Goal: Transaction & Acquisition: Obtain resource

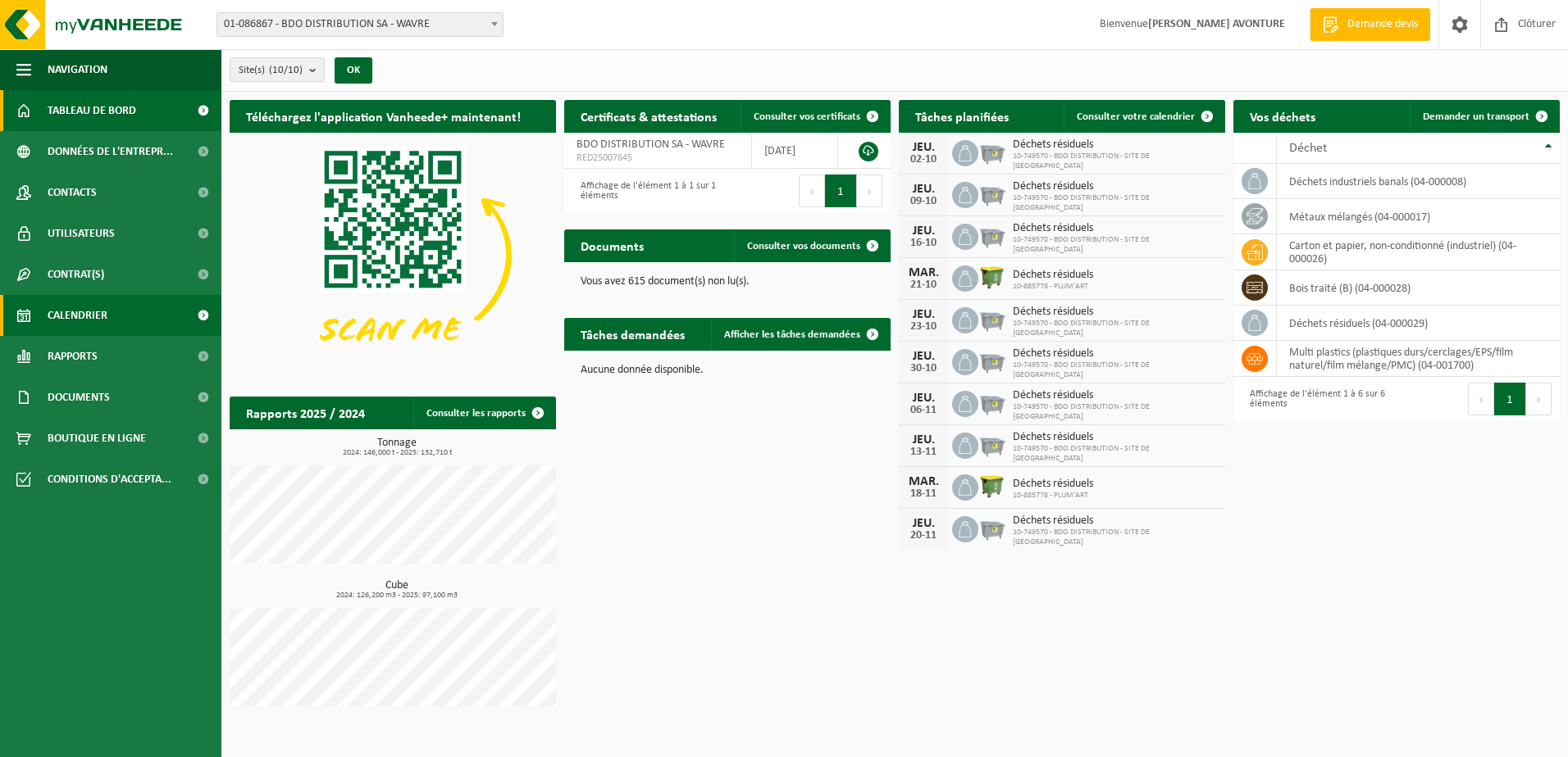
click at [53, 310] on span "Calendrier" at bounding box center [77, 315] width 60 height 41
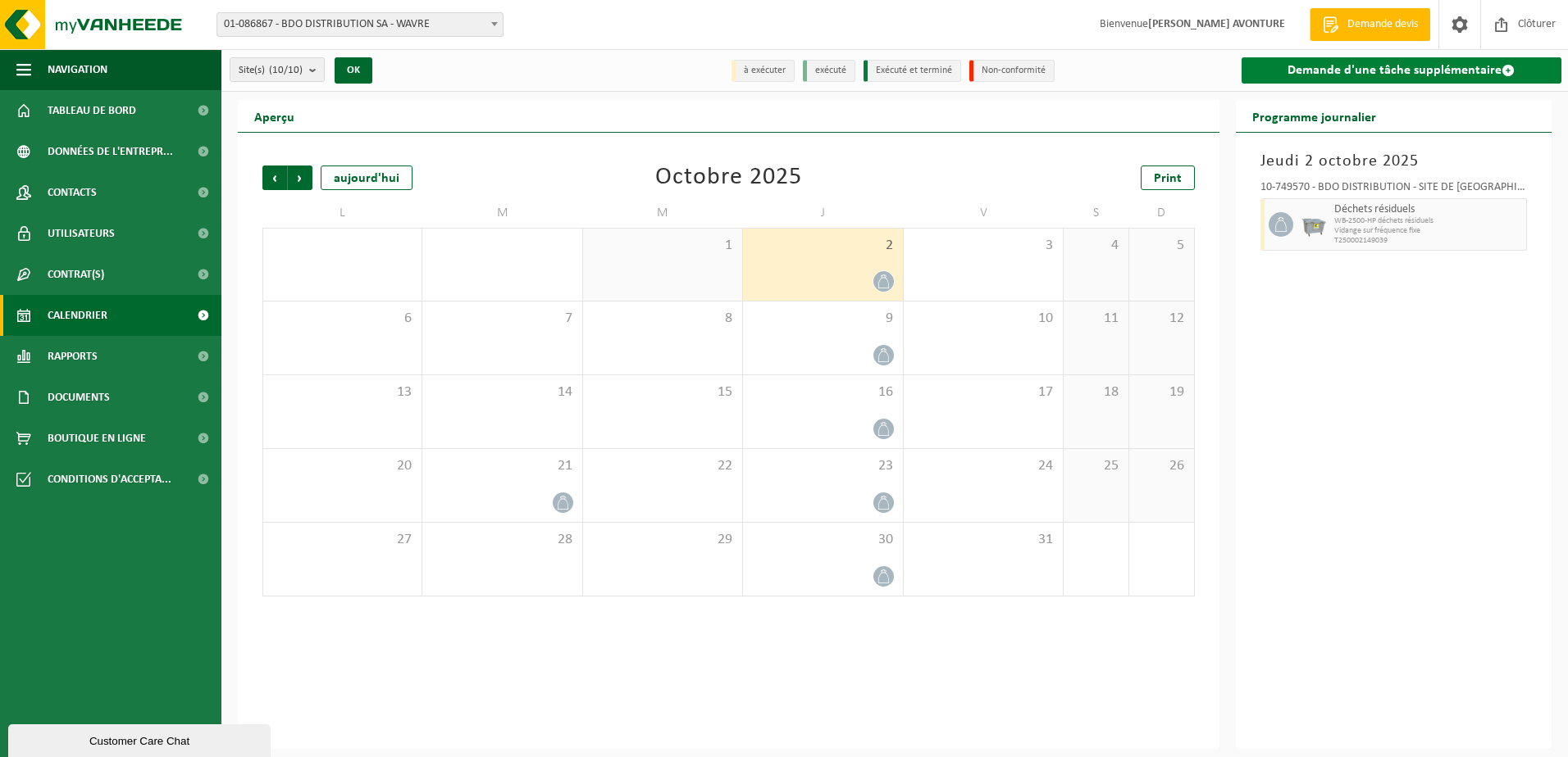
click at [1337, 74] on link "Demande d'une tâche supplémentaire" at bounding box center [1402, 71] width 321 height 27
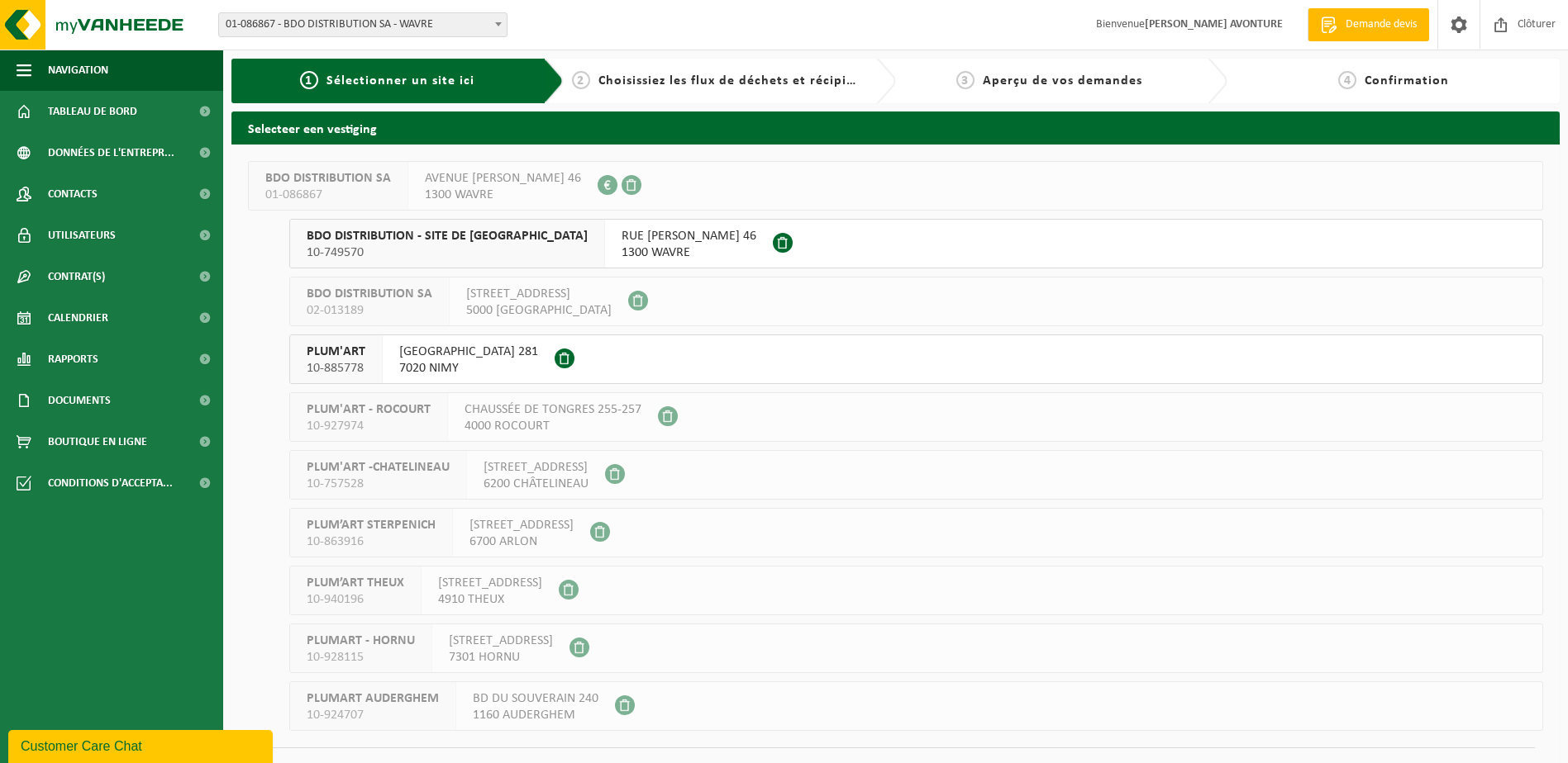
click at [622, 239] on span "RUE ZENOBE GRAMME 46" at bounding box center [689, 236] width 135 height 17
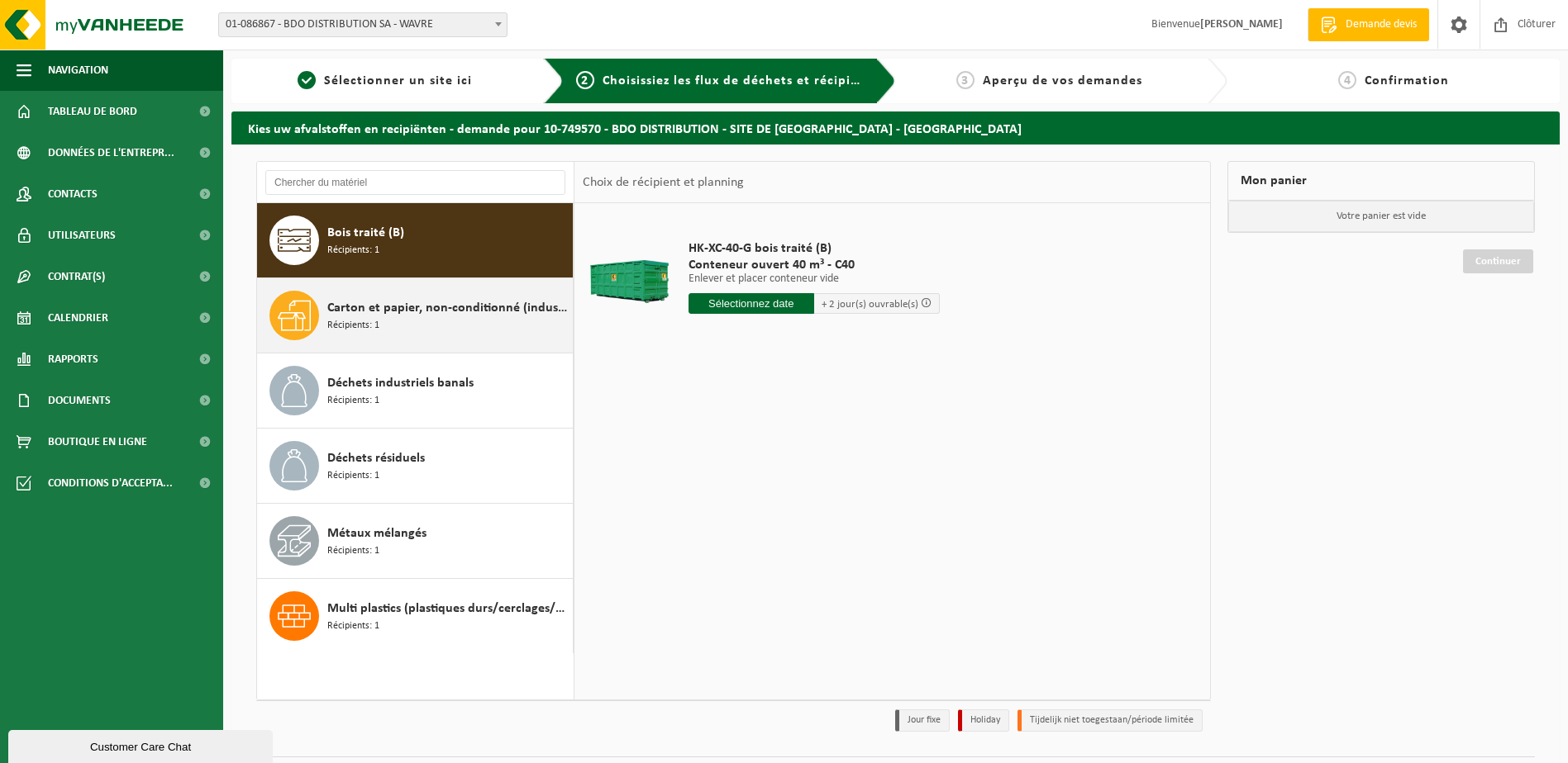
click at [389, 325] on div "Carton et papier, non-conditionné (industriel) Récipients: 1" at bounding box center [448, 315] width 241 height 49
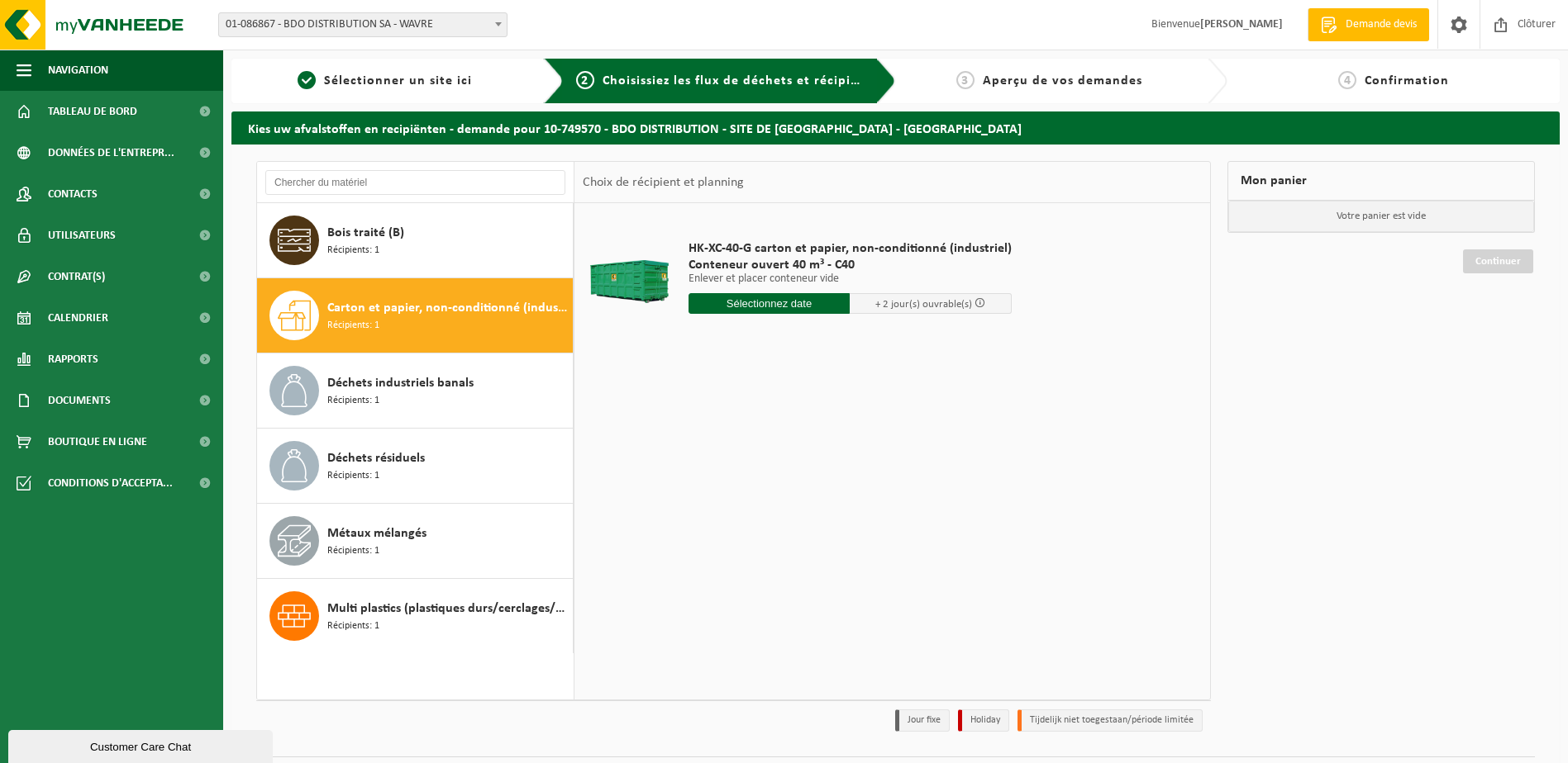
click at [743, 305] on input "text" at bounding box center [769, 303] width 162 height 21
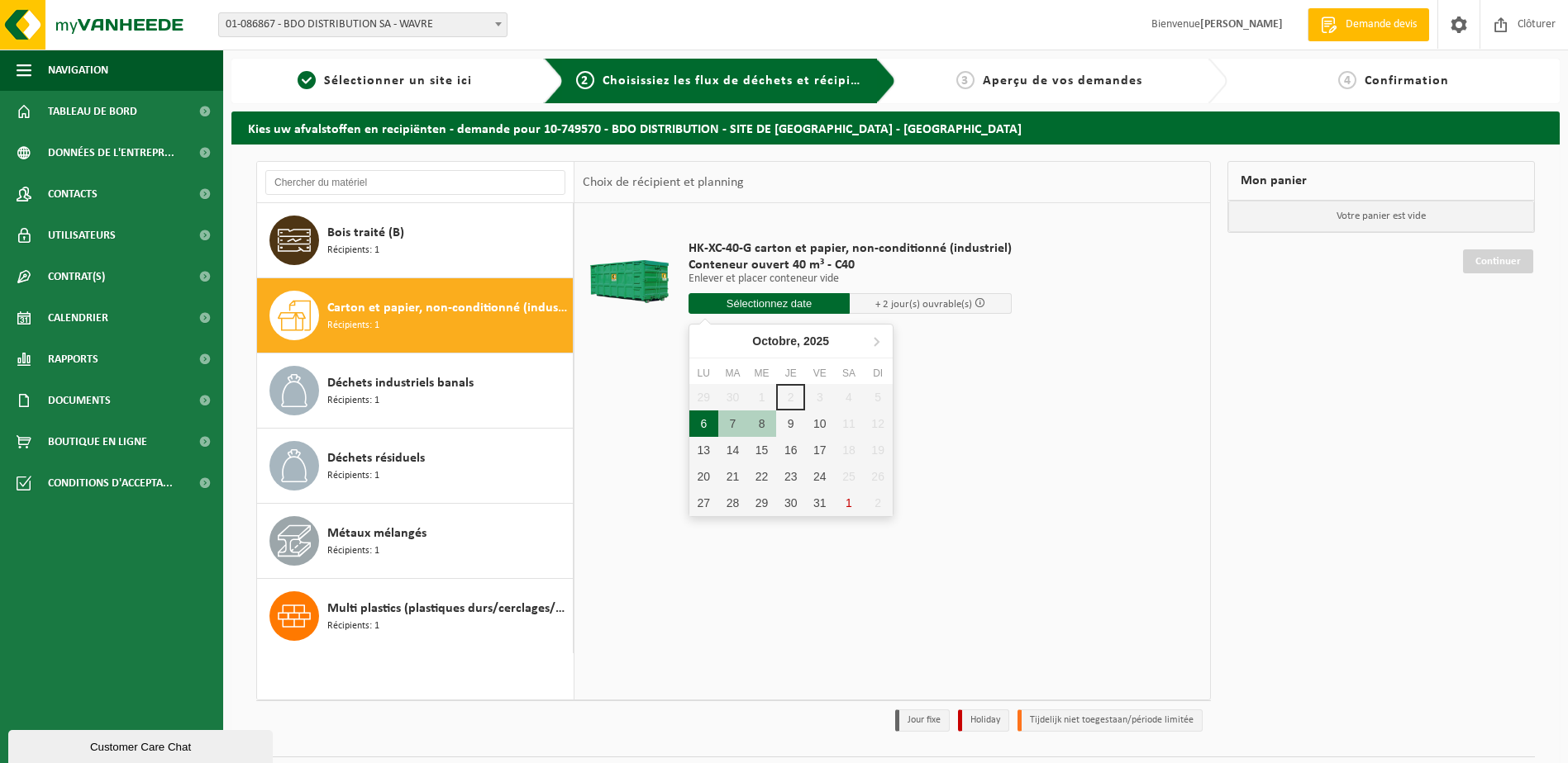
click at [706, 422] on div "6" at bounding box center [704, 424] width 29 height 27
type input "à partir de 2025-10-06"
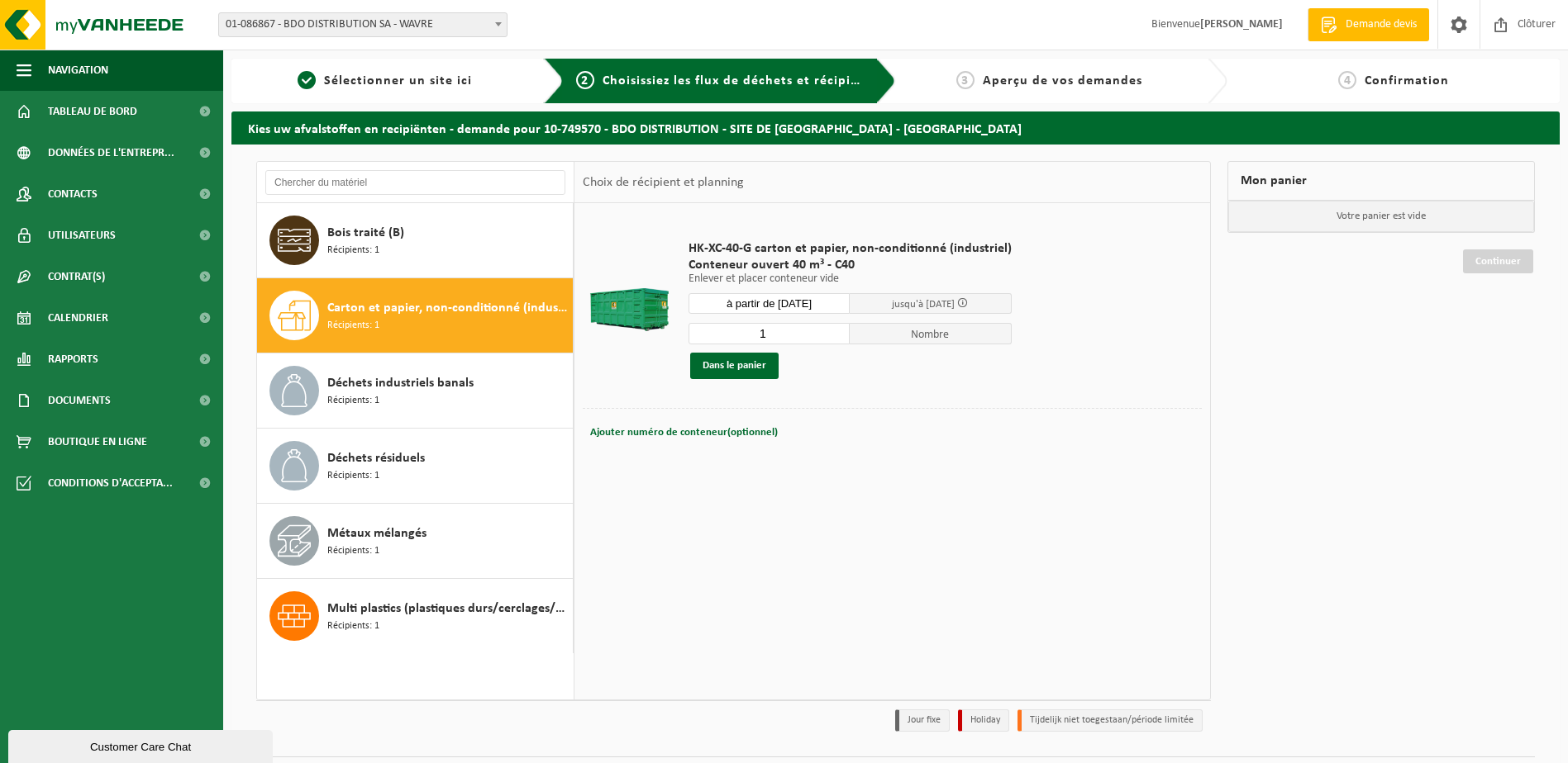
click at [726, 352] on div "1 Nombre Dans le panier" at bounding box center [851, 351] width 323 height 57
click at [727, 362] on button "Dans le panier" at bounding box center [735, 366] width 89 height 27
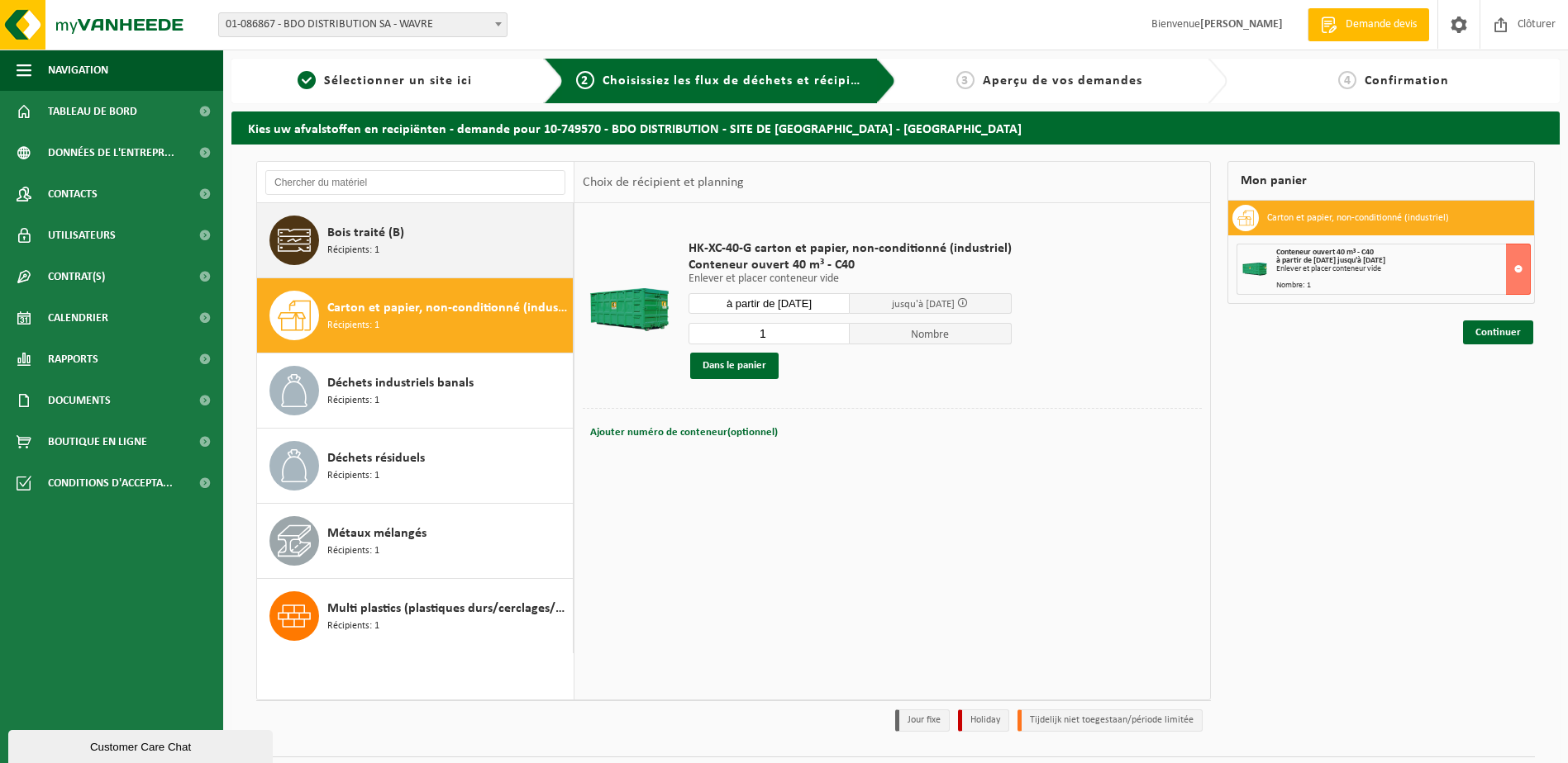
click at [378, 248] on span "Récipients: 1" at bounding box center [354, 250] width 52 height 16
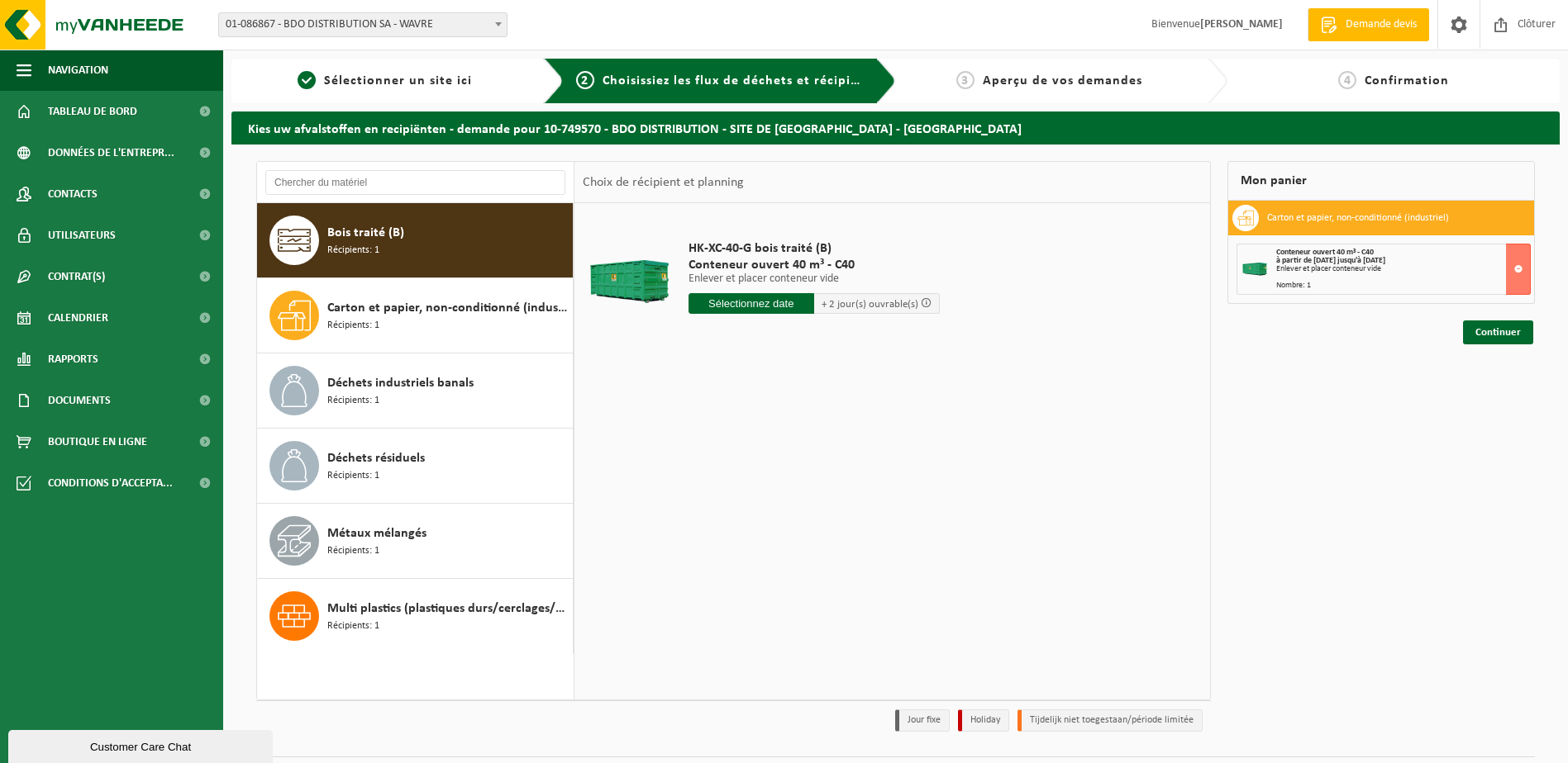
click at [734, 307] on input "text" at bounding box center [752, 303] width 126 height 21
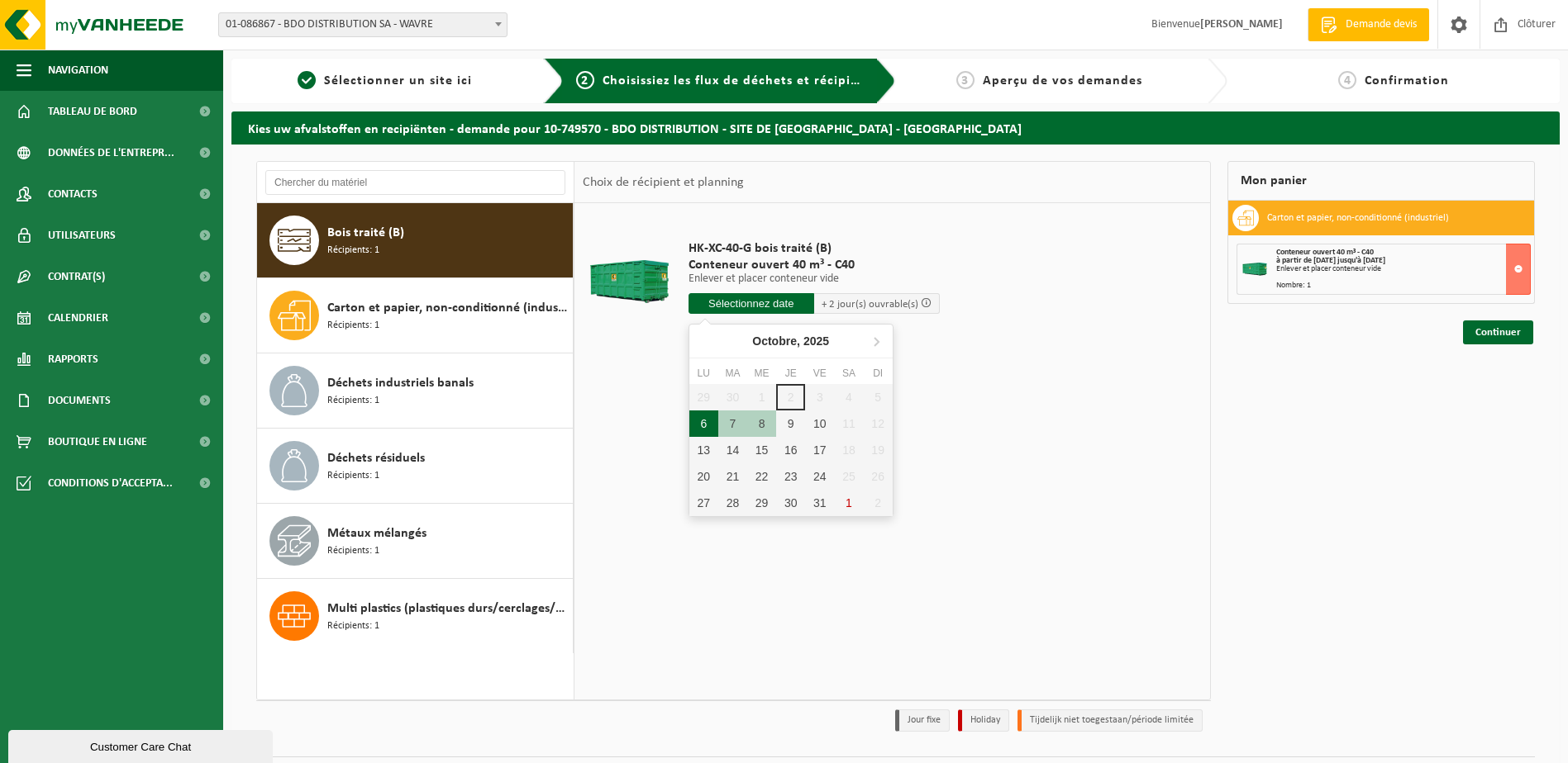
click at [696, 425] on div "6" at bounding box center [704, 424] width 29 height 27
type input "à partir de 2025-10-06"
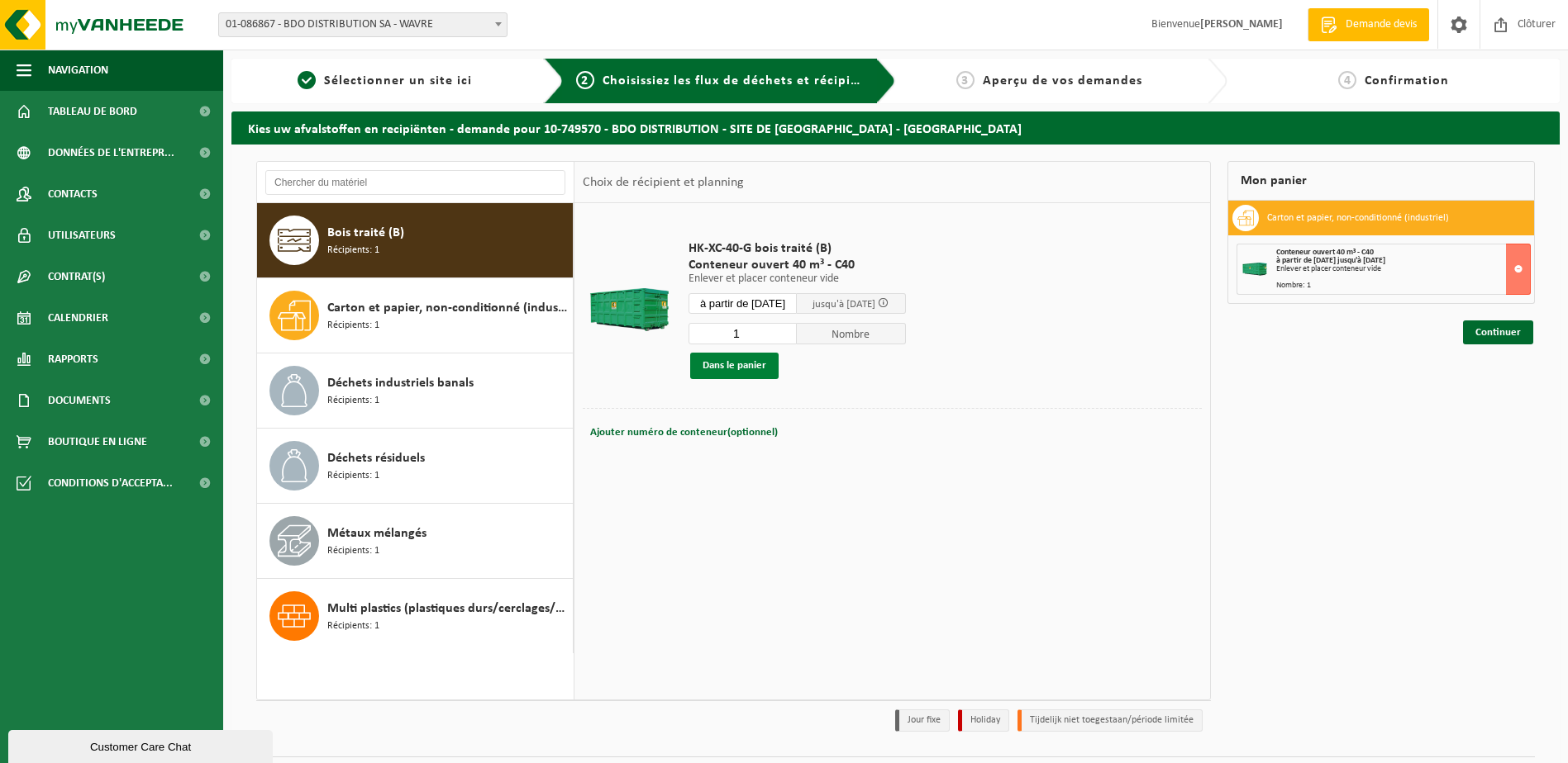
click at [714, 369] on button "Dans le panier" at bounding box center [735, 366] width 89 height 27
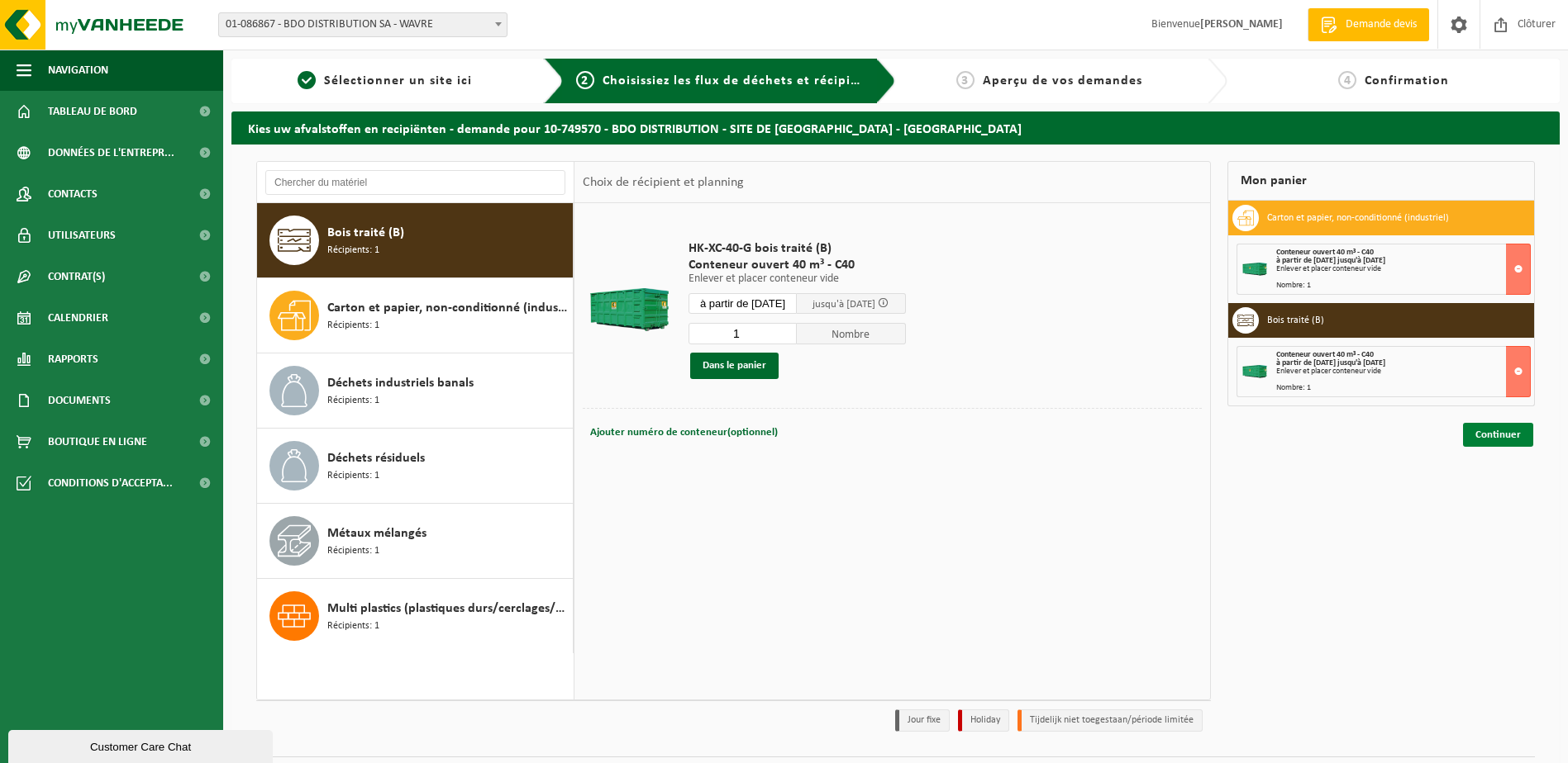
click at [1516, 436] on link "Continuer" at bounding box center [1498, 435] width 70 height 24
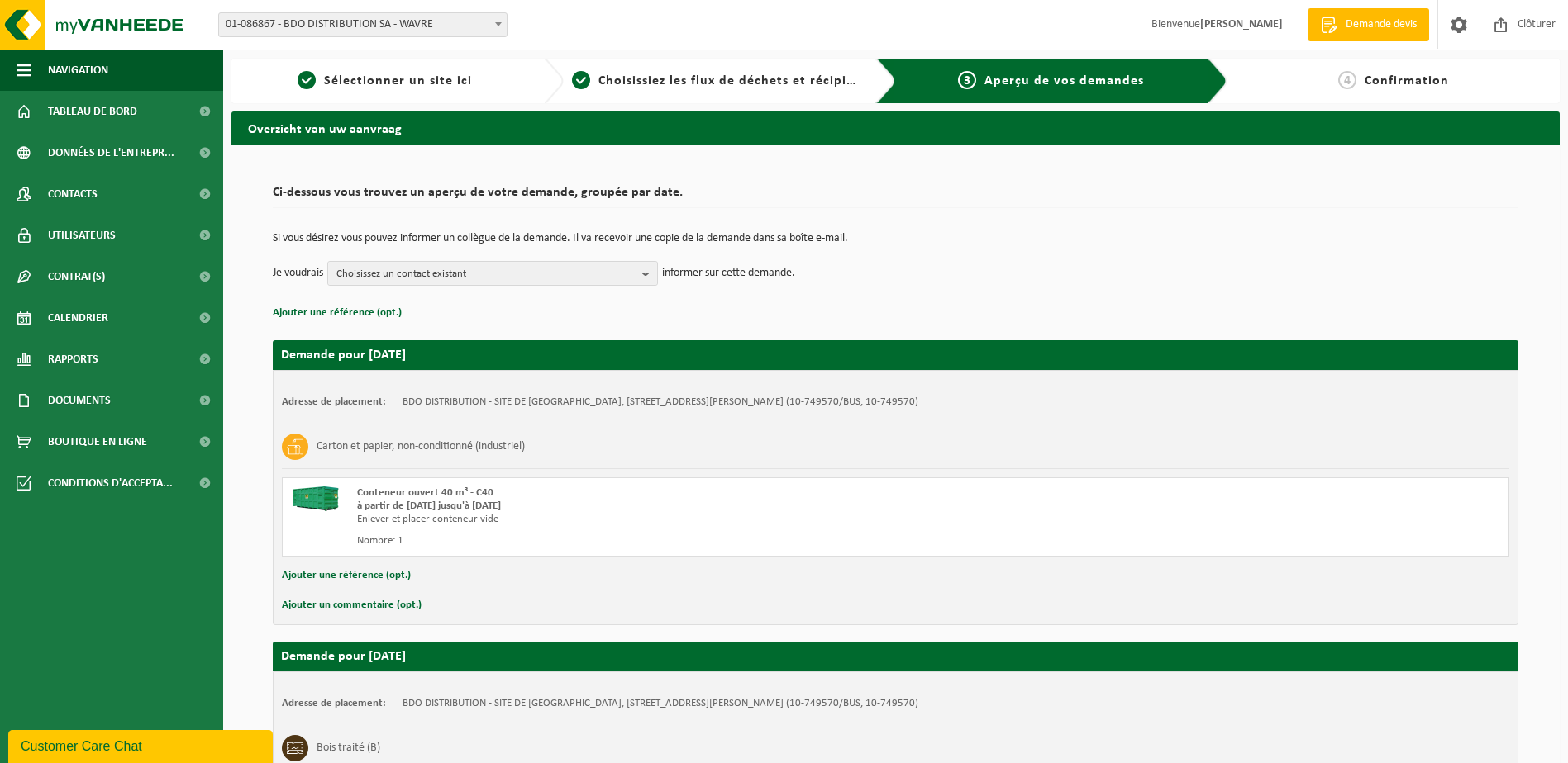
scroll to position [247, 0]
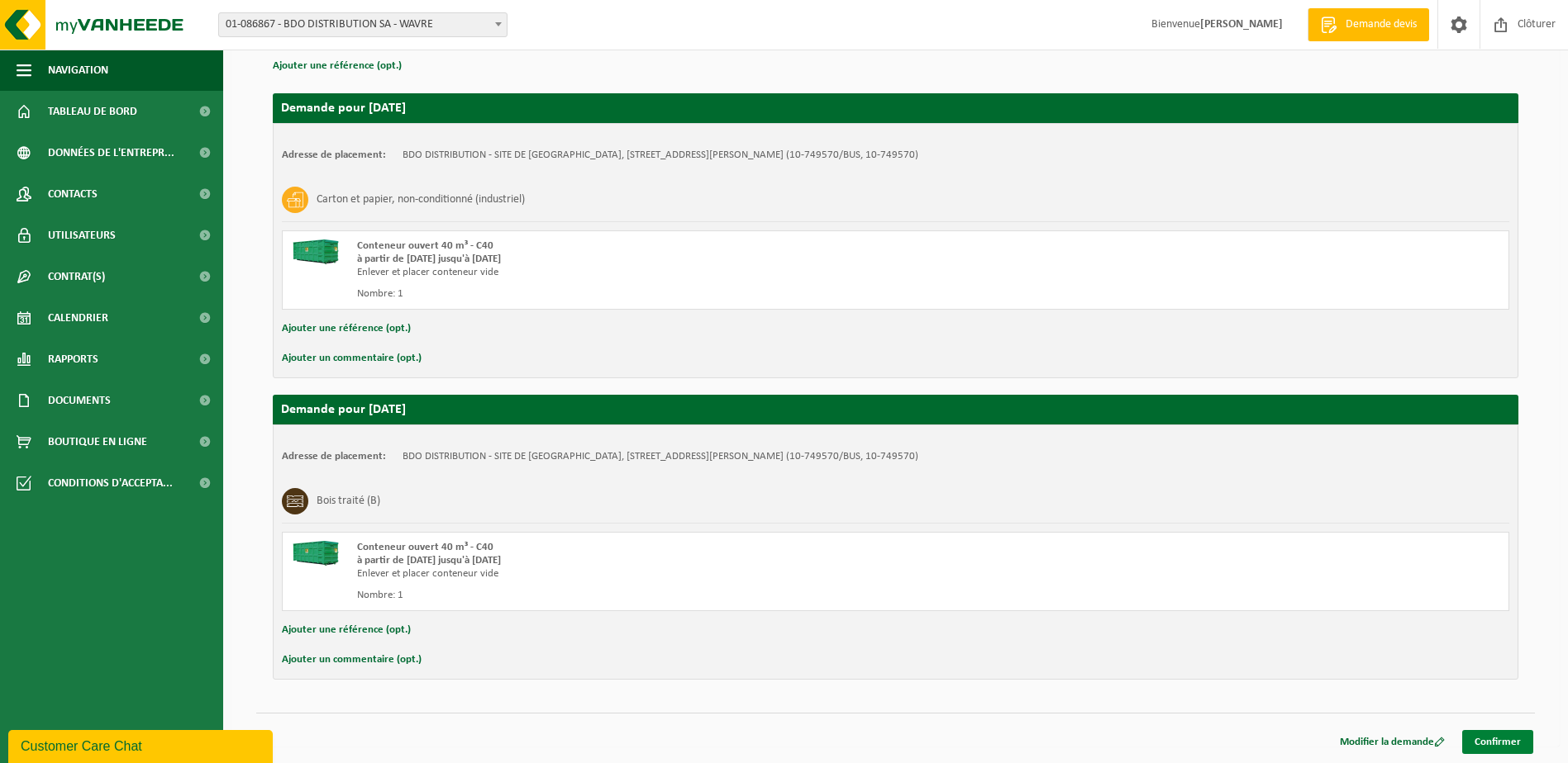
click at [1492, 733] on link "Confirmer" at bounding box center [1498, 742] width 71 height 24
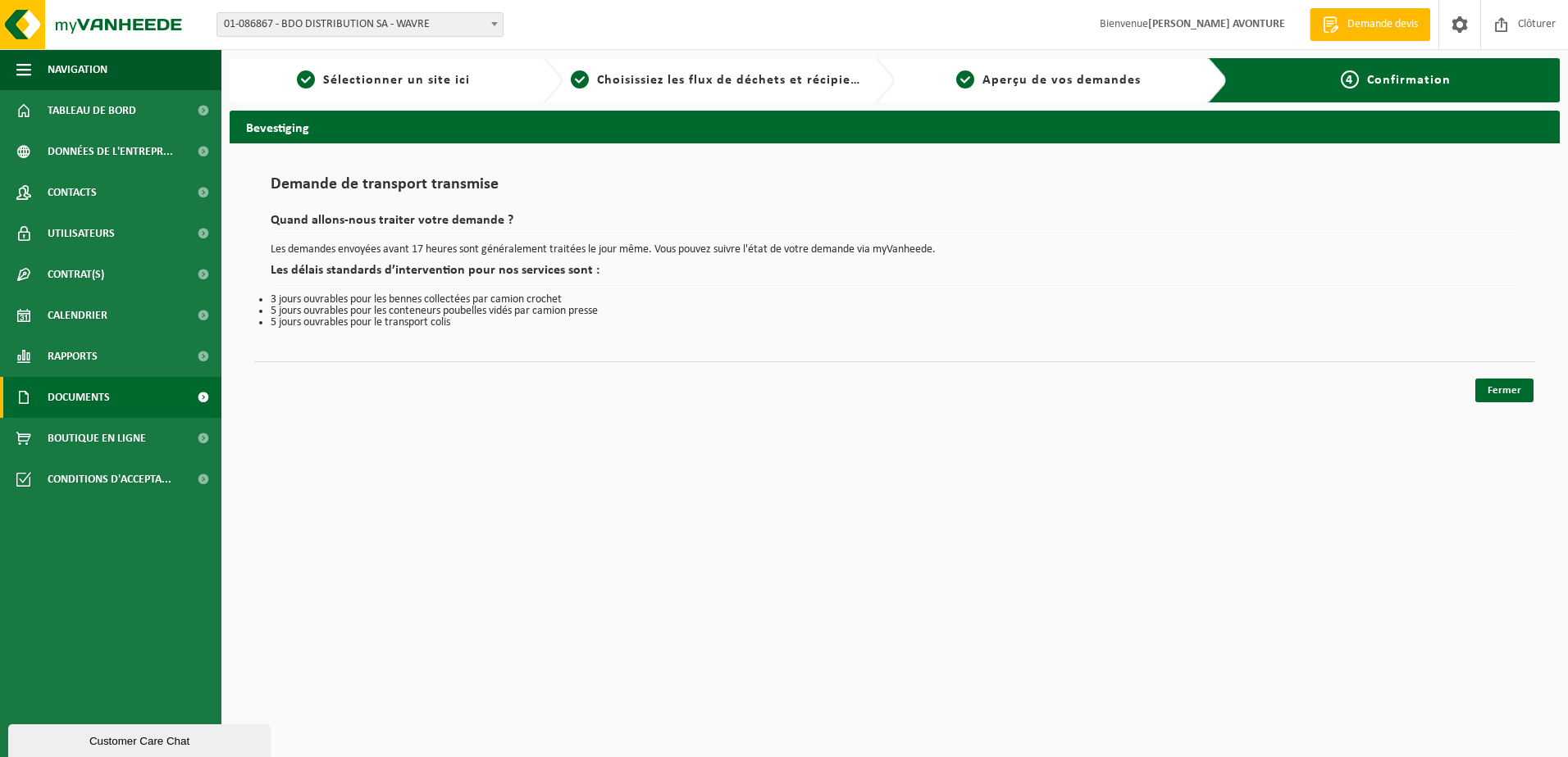
click at [56, 396] on span "Documents" at bounding box center [78, 397] width 62 height 41
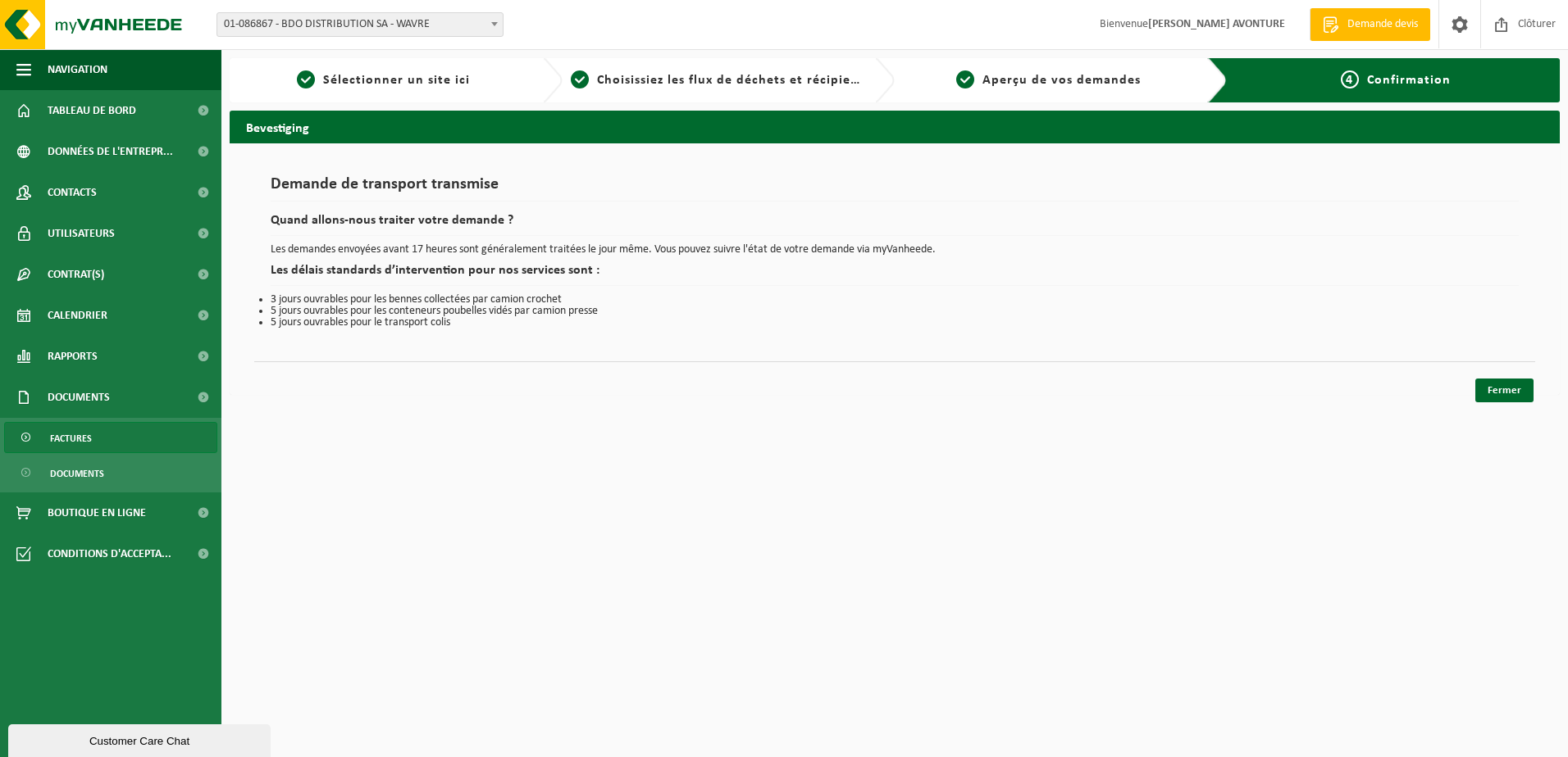
click at [45, 440] on link "Factures" at bounding box center [111, 437] width 213 height 31
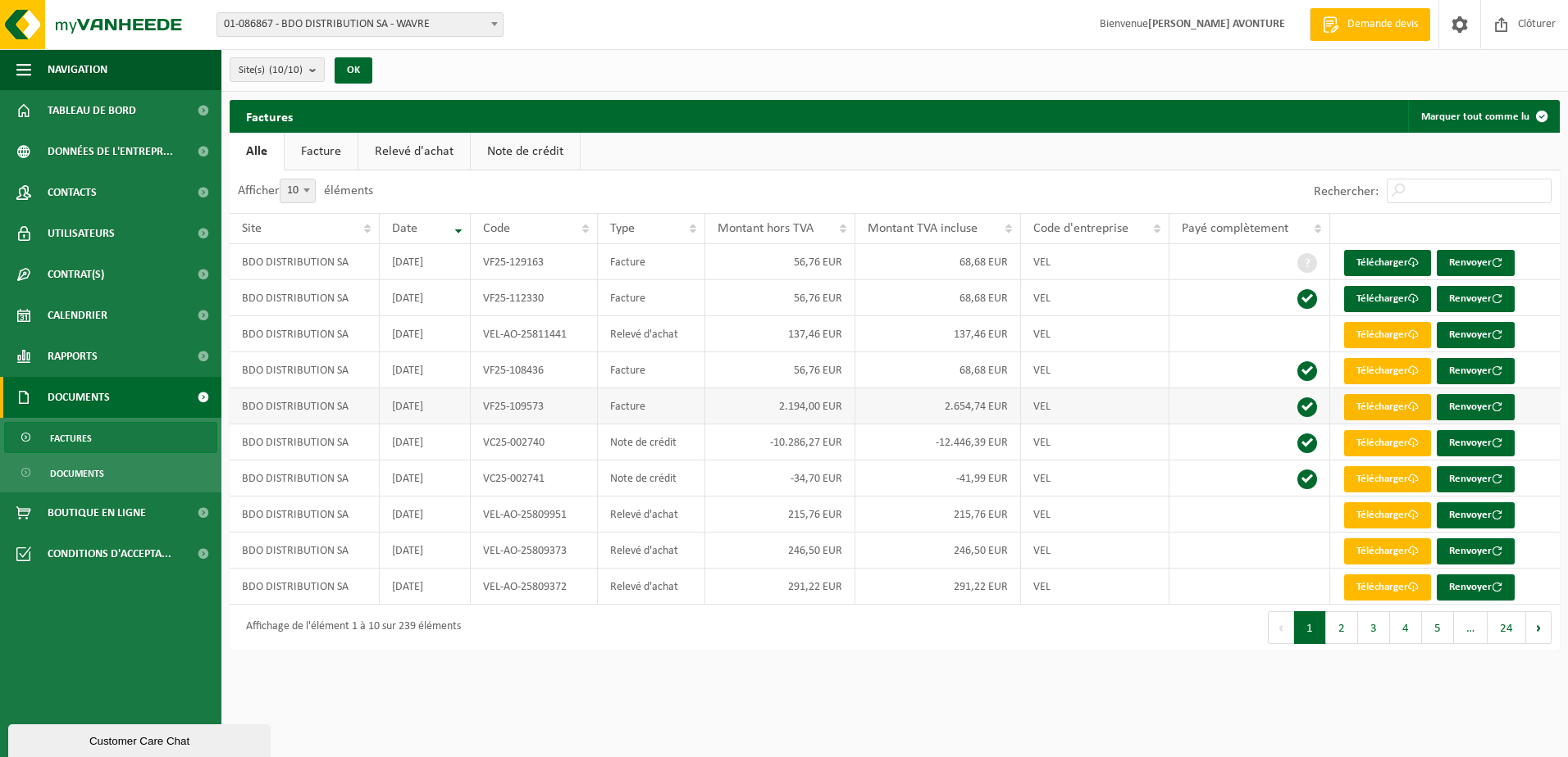
click at [1388, 404] on link "Télécharger" at bounding box center [1388, 407] width 87 height 27
click at [1371, 331] on link "Télécharger" at bounding box center [1388, 336] width 87 height 27
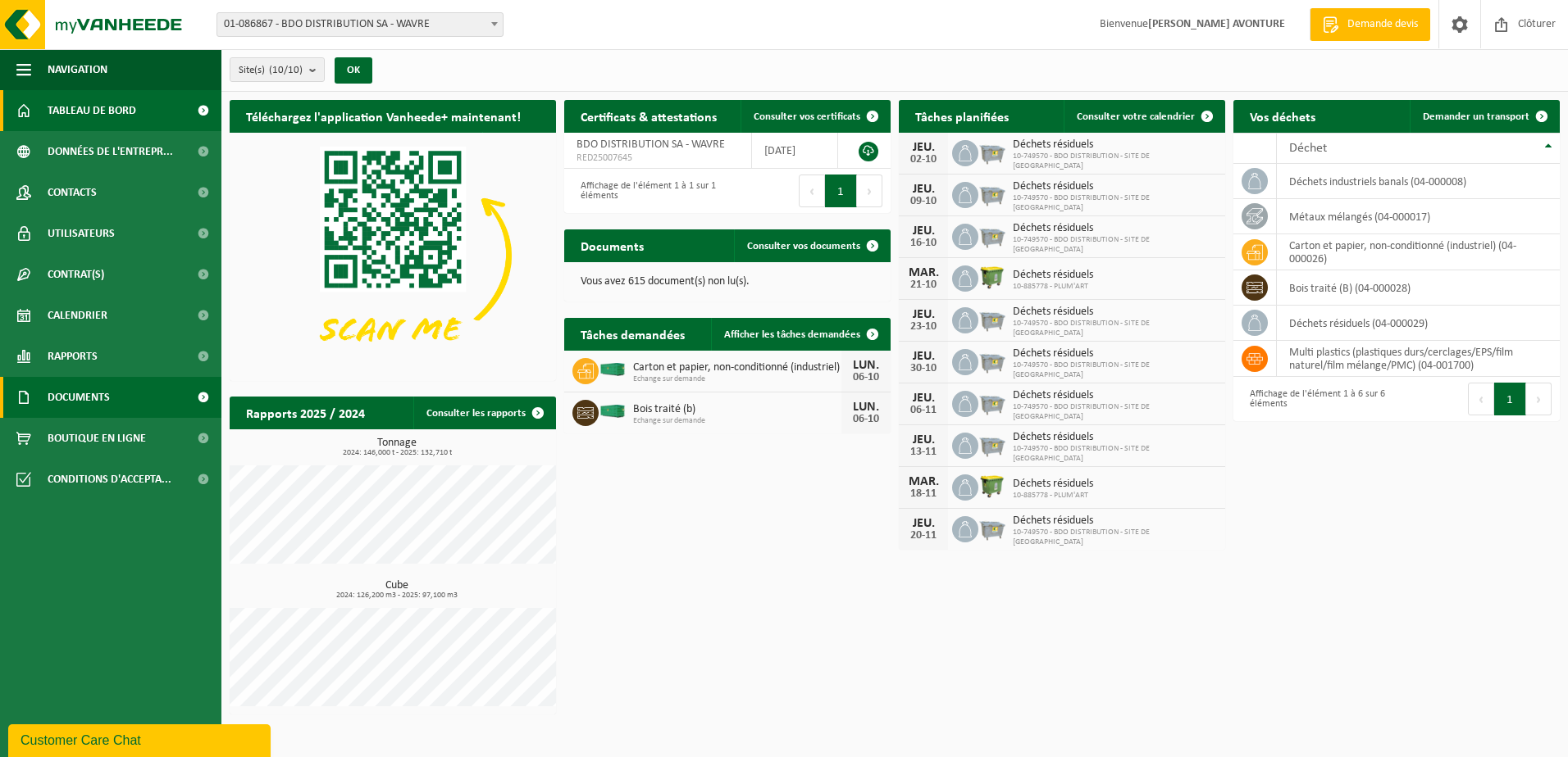
click at [86, 398] on span "Documents" at bounding box center [78, 397] width 62 height 41
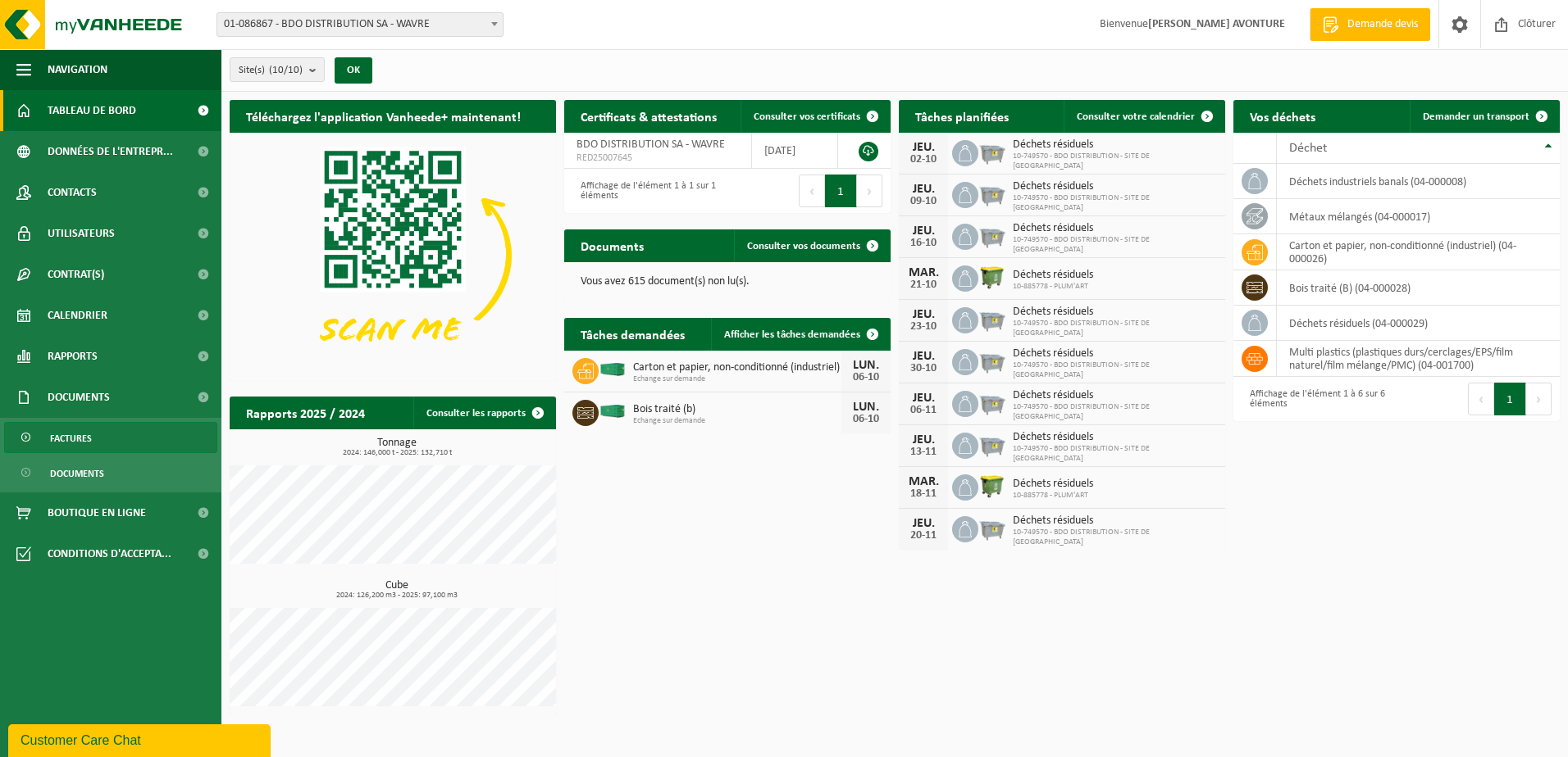
click at [76, 440] on span "Factures" at bounding box center [71, 438] width 42 height 31
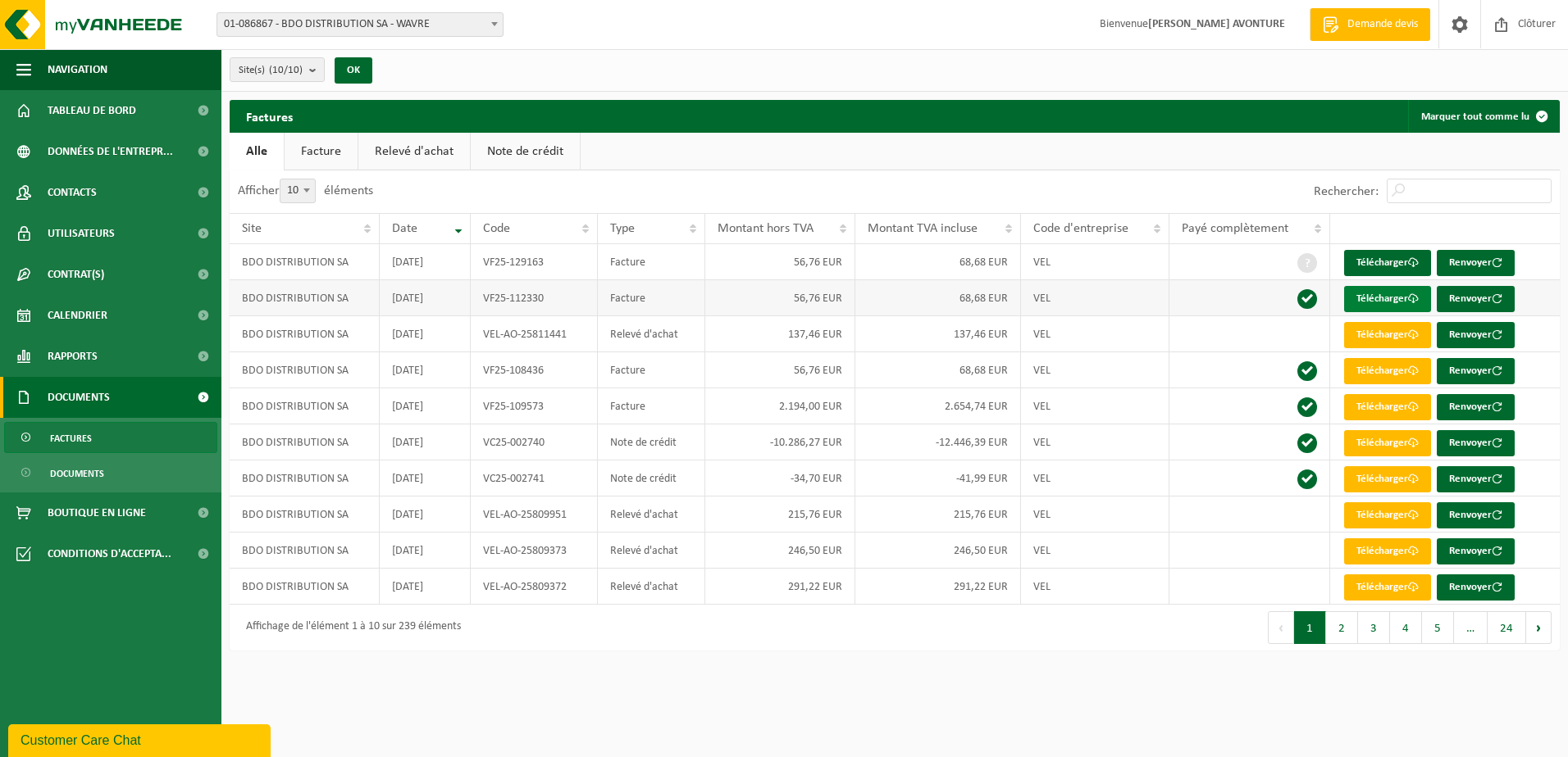
click at [1383, 296] on link "Télécharger" at bounding box center [1388, 299] width 87 height 27
click at [1382, 267] on link "Télécharger" at bounding box center [1388, 263] width 87 height 27
click at [99, 474] on span "Documents" at bounding box center [76, 473] width 54 height 31
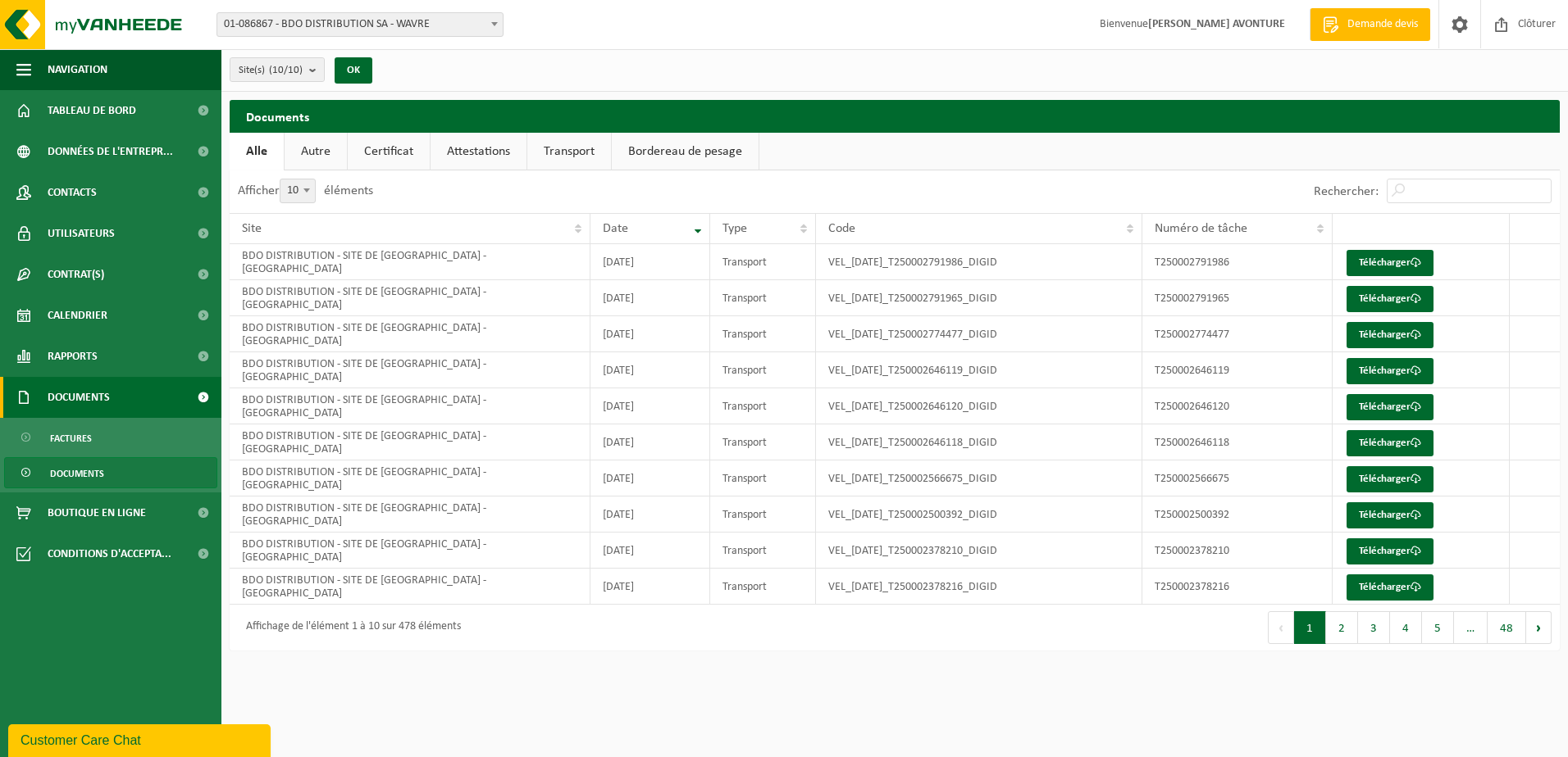
click at [58, 393] on span "Documents" at bounding box center [78, 397] width 62 height 41
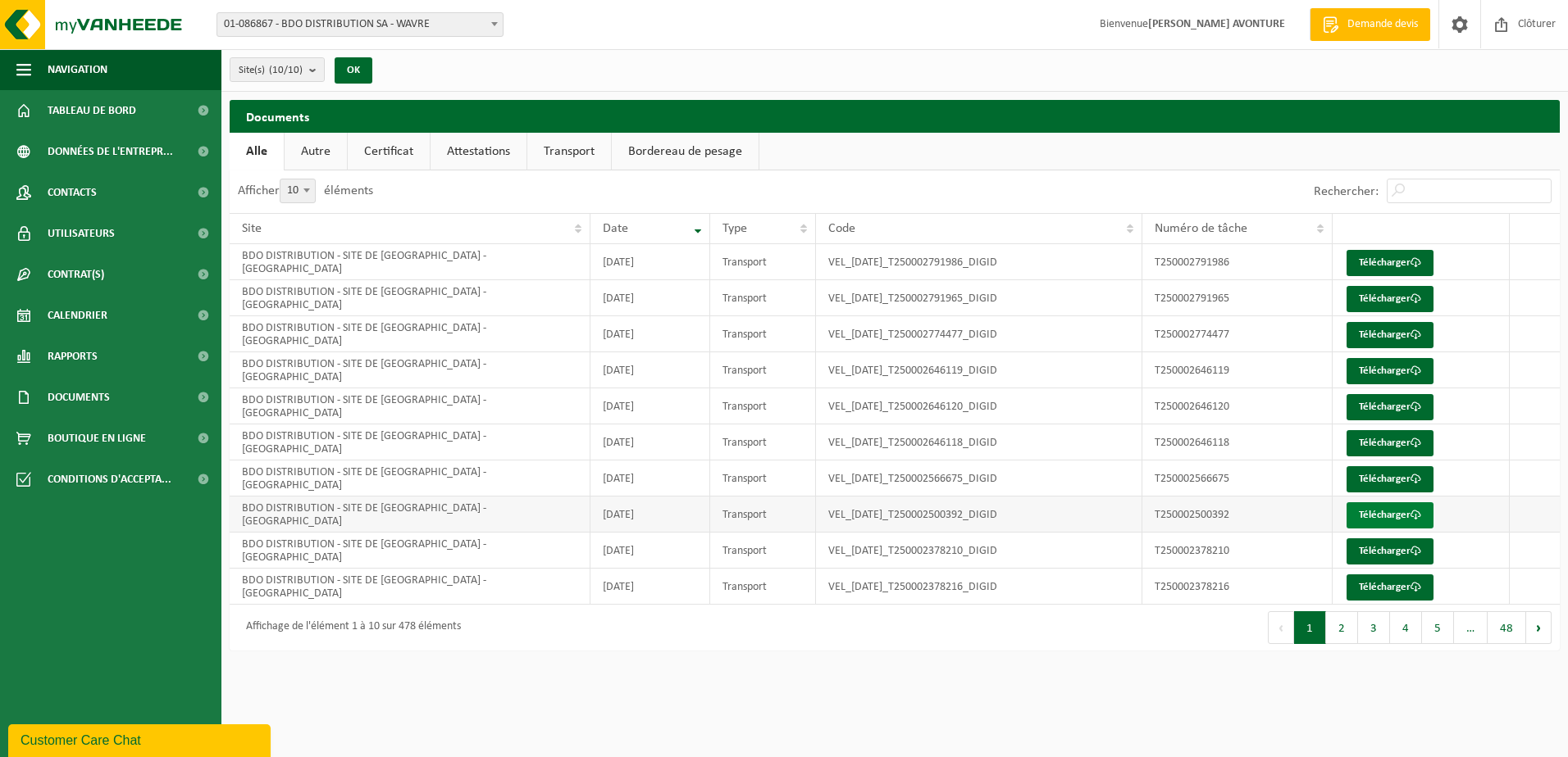
click at [1400, 517] on link "Télécharger" at bounding box center [1390, 516] width 87 height 27
click at [96, 393] on span "Documents" at bounding box center [78, 397] width 62 height 41
click at [85, 439] on span "Factures" at bounding box center [71, 438] width 42 height 31
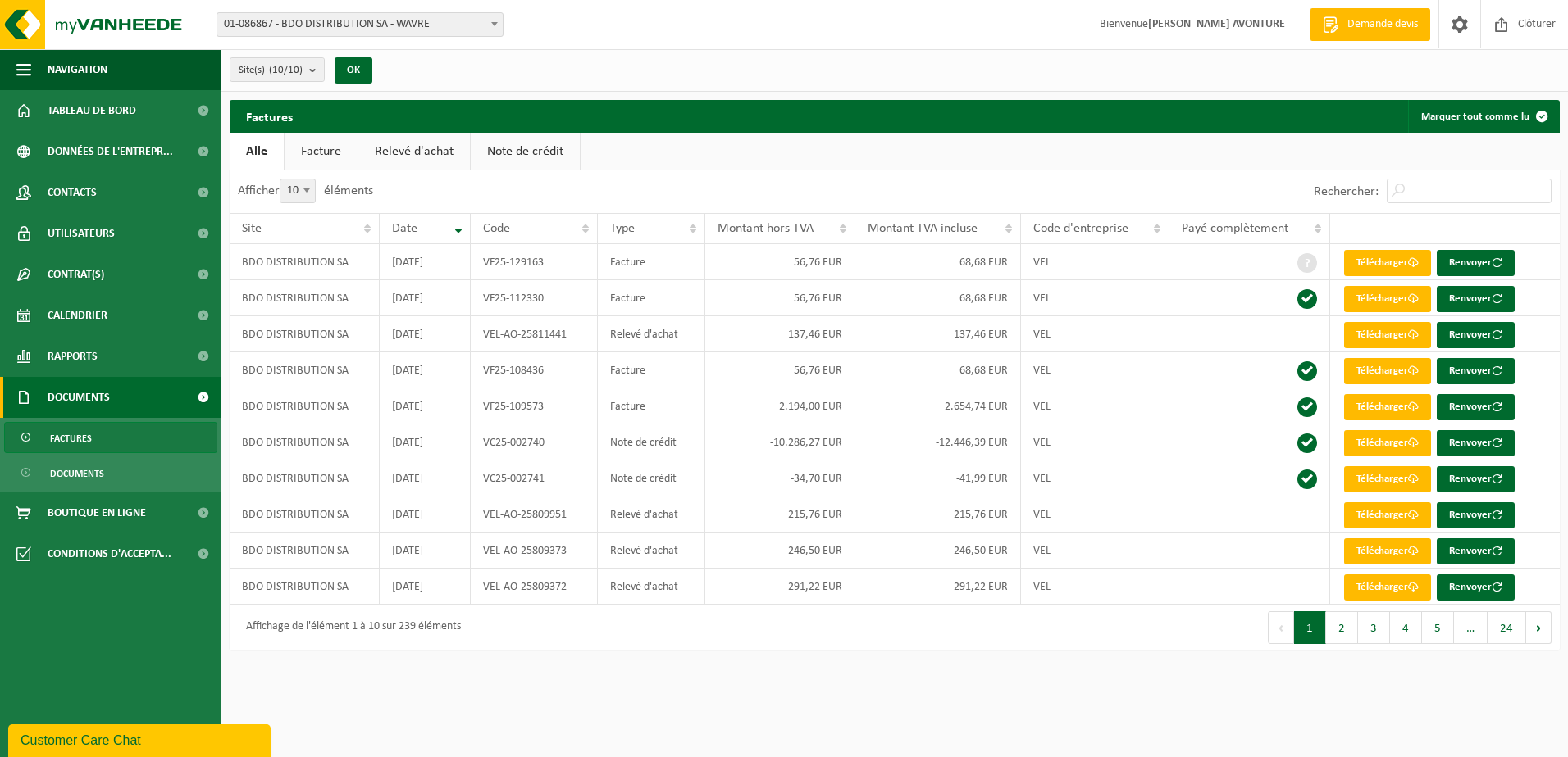
click at [495, 18] on span at bounding box center [495, 24] width 17 height 22
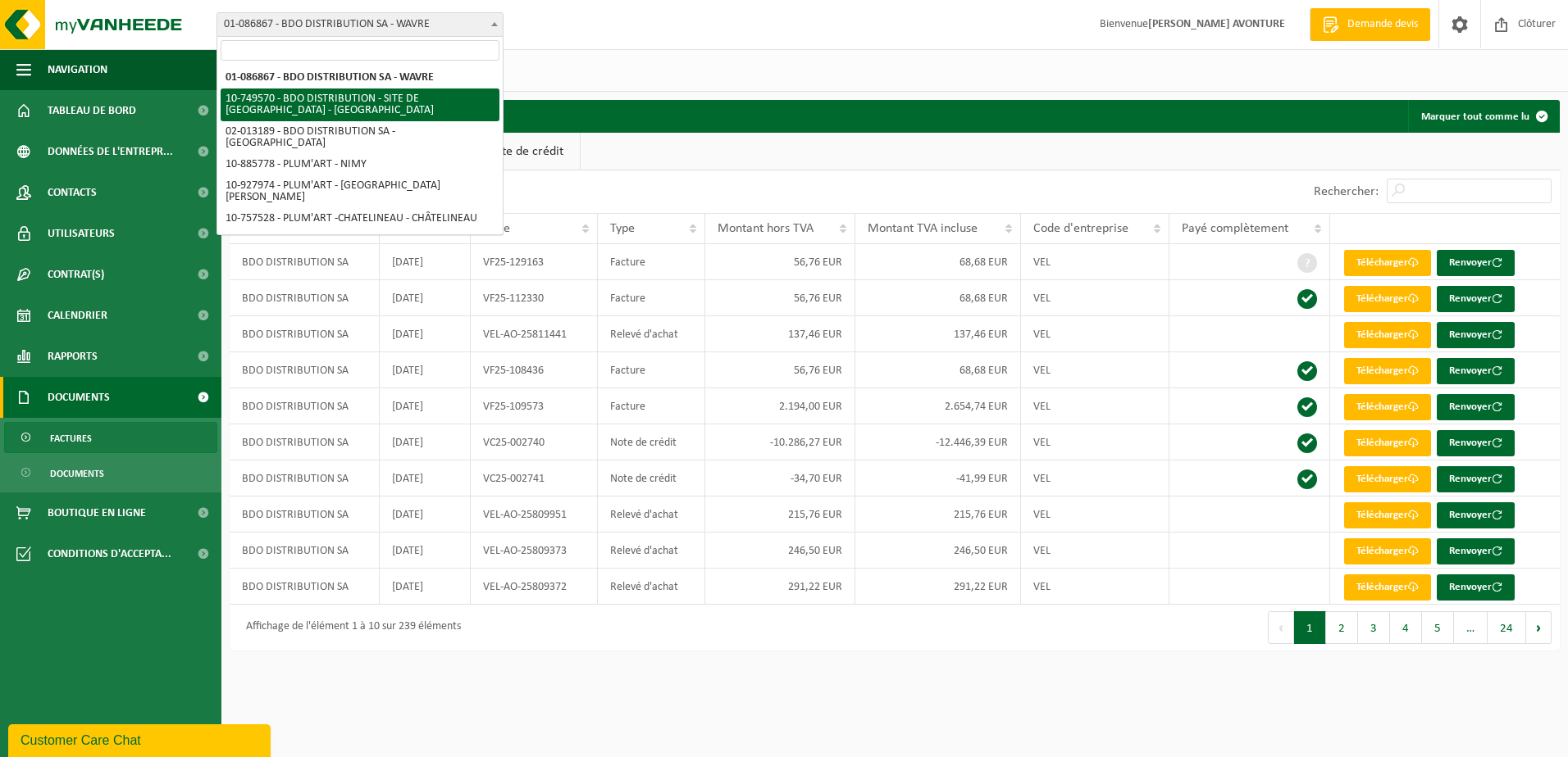
select select "85926"
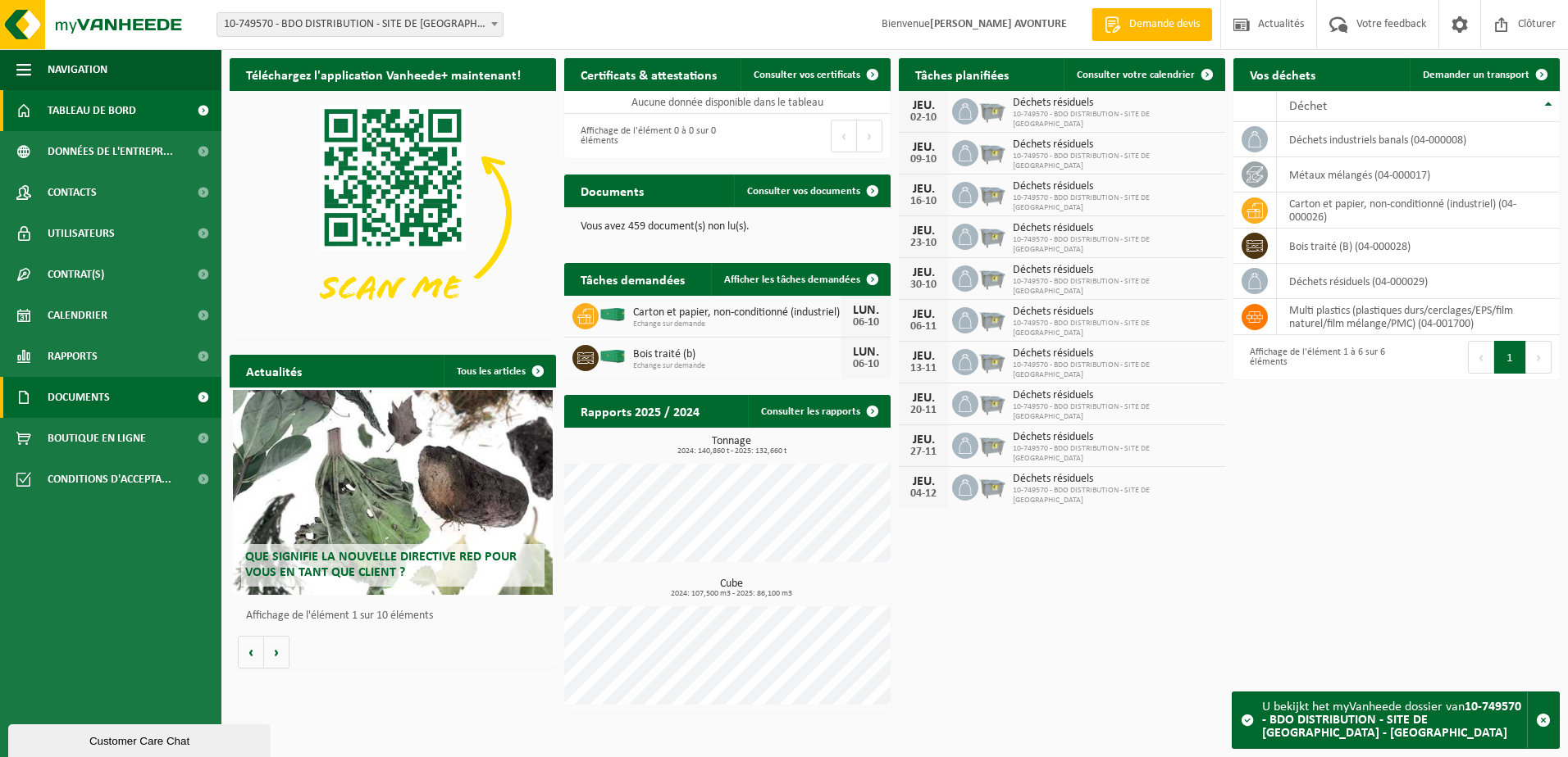
click at [81, 394] on span "Documents" at bounding box center [78, 397] width 62 height 41
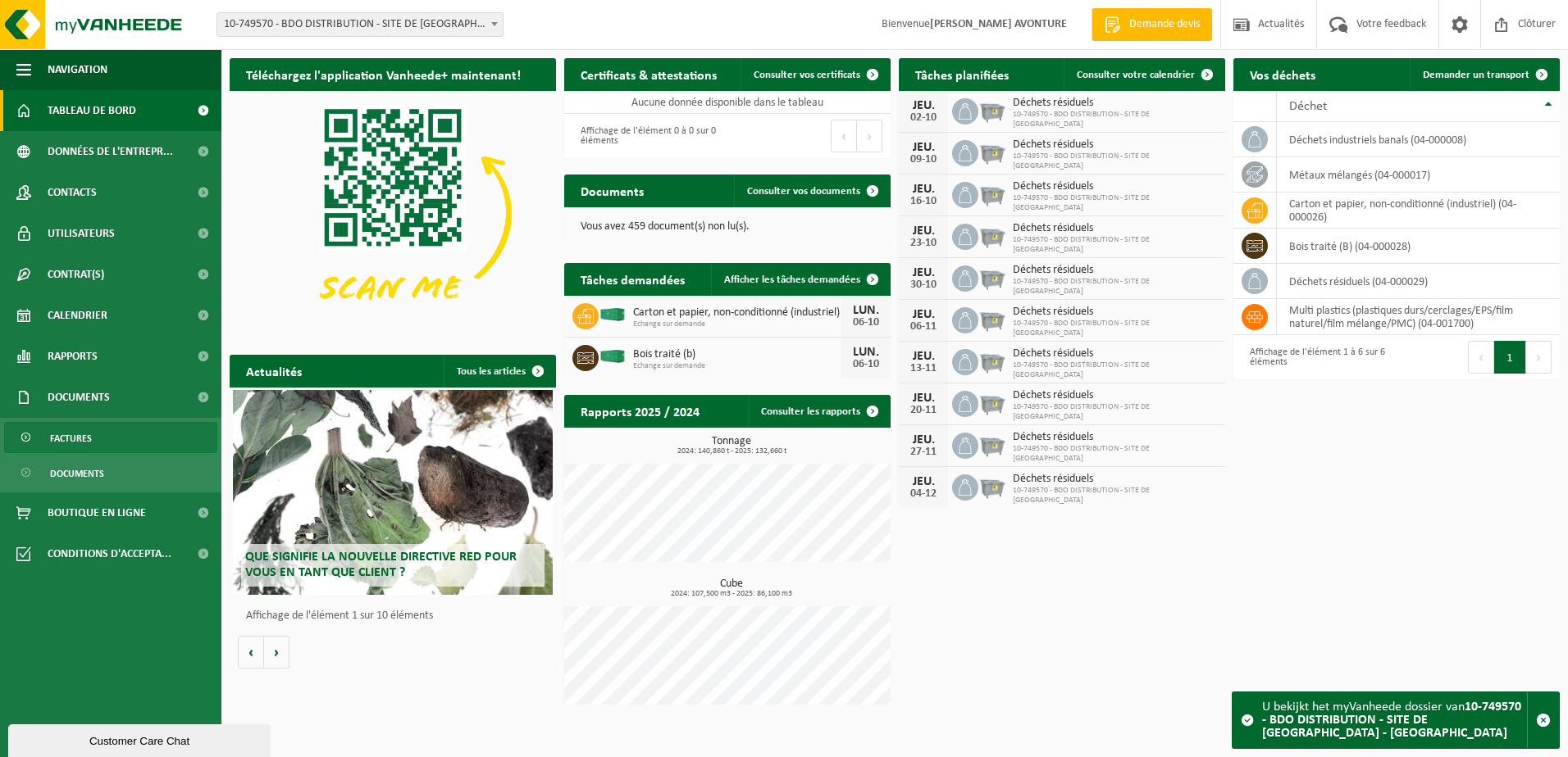
click at [42, 436] on link "Factures" at bounding box center [111, 437] width 213 height 31
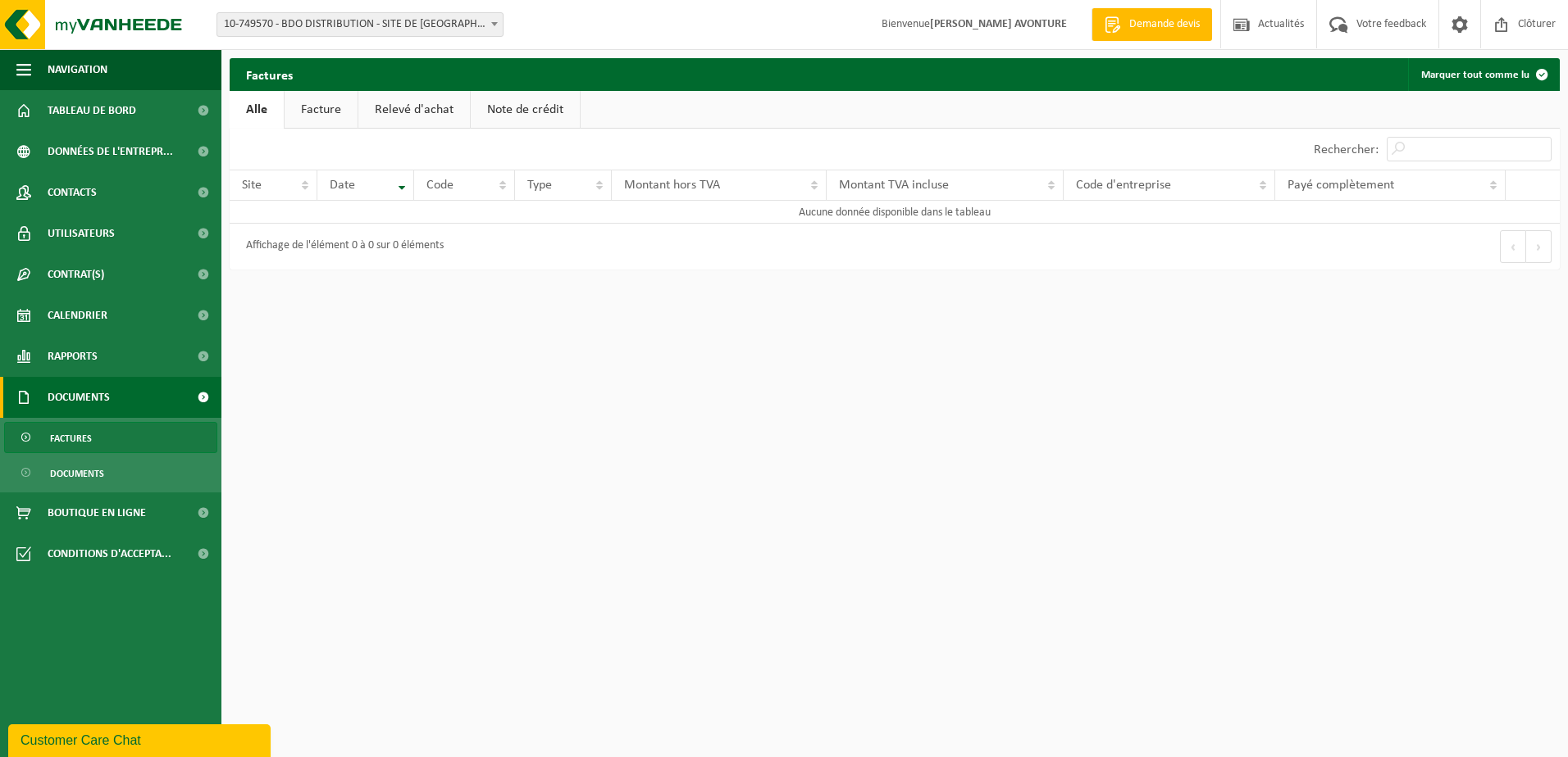
click at [60, 437] on span "Factures" at bounding box center [71, 438] width 42 height 31
click at [138, 405] on link "Documents" at bounding box center [111, 397] width 221 height 41
click at [70, 388] on span "Documents" at bounding box center [78, 397] width 62 height 41
click at [78, 440] on span "Factures" at bounding box center [71, 438] width 42 height 31
click at [317, 114] on link "Facture" at bounding box center [321, 109] width 73 height 37
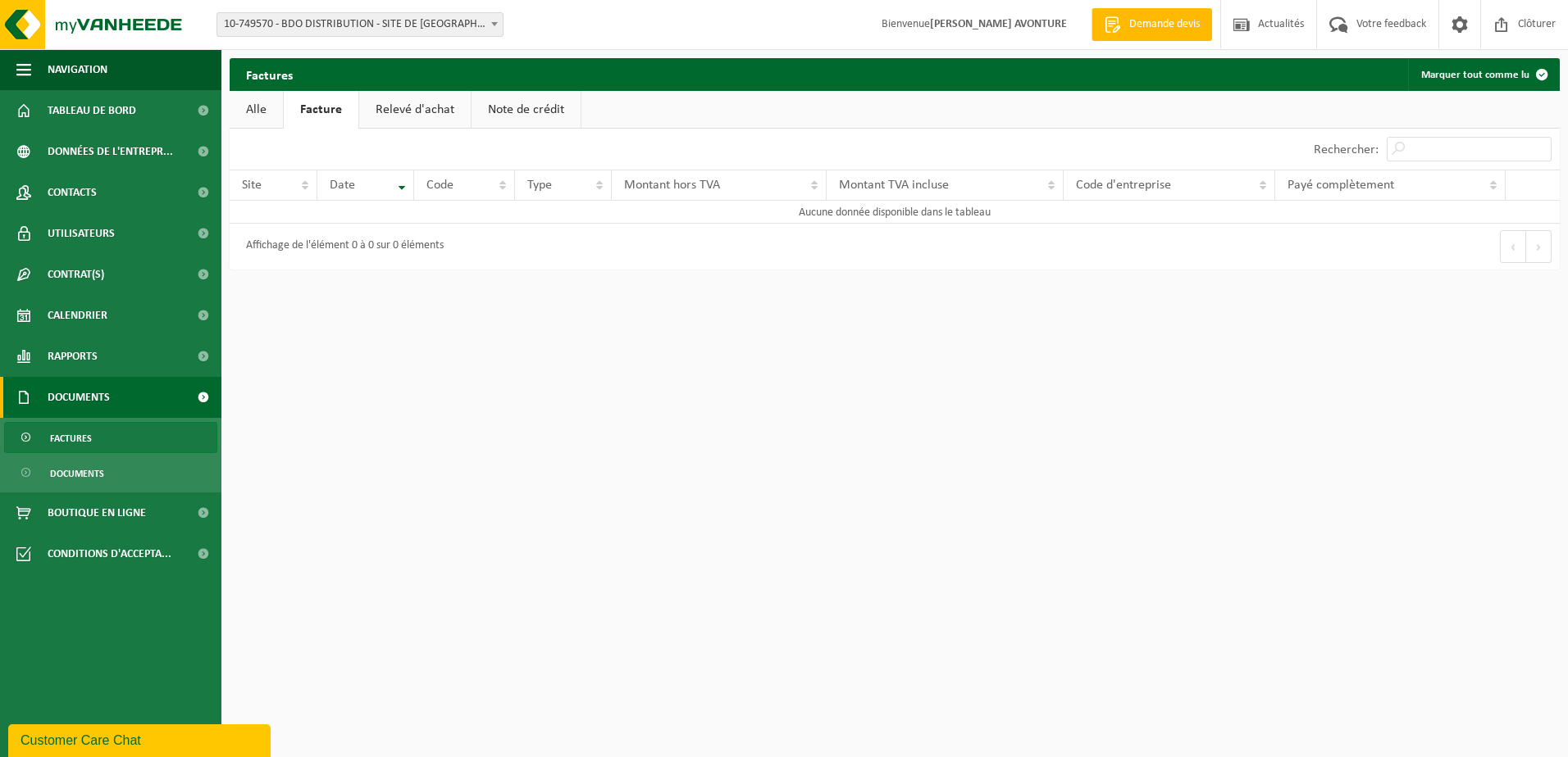
click at [68, 440] on span "Factures" at bounding box center [71, 438] width 42 height 31
click at [67, 440] on span "Factures" at bounding box center [71, 438] width 42 height 31
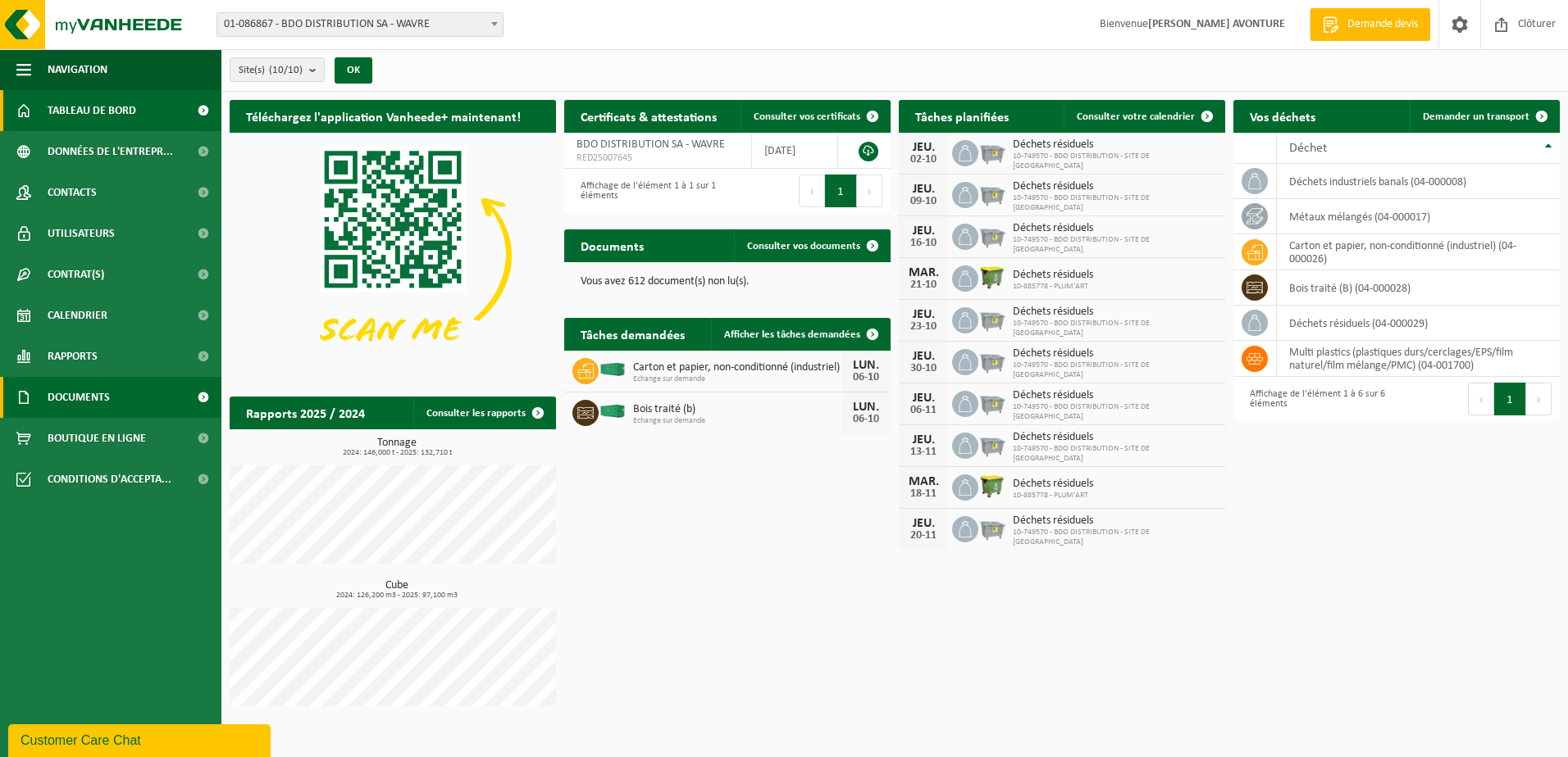
click at [91, 398] on span "Documents" at bounding box center [78, 397] width 62 height 41
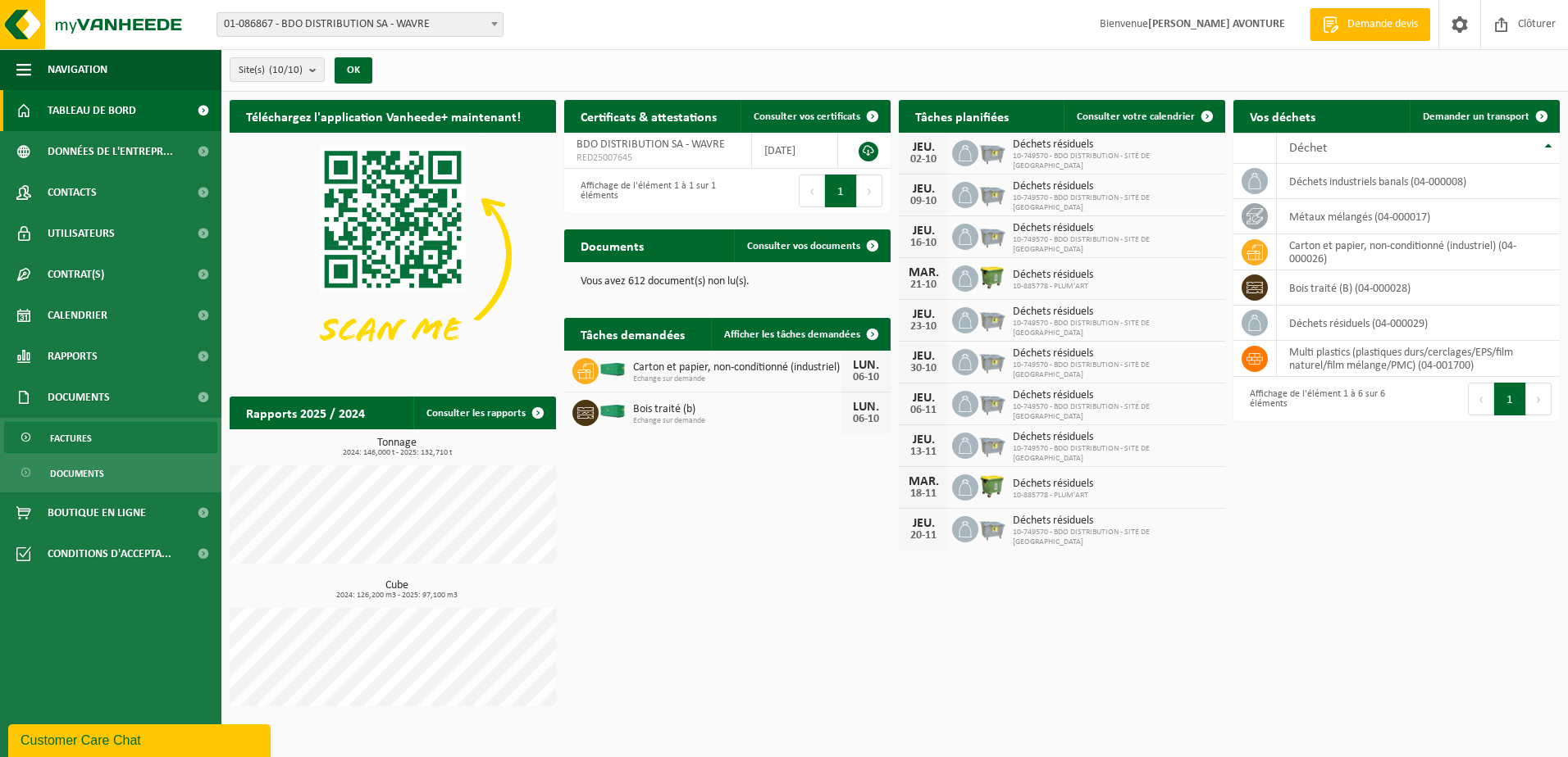
click at [79, 436] on span "Factures" at bounding box center [71, 438] width 42 height 31
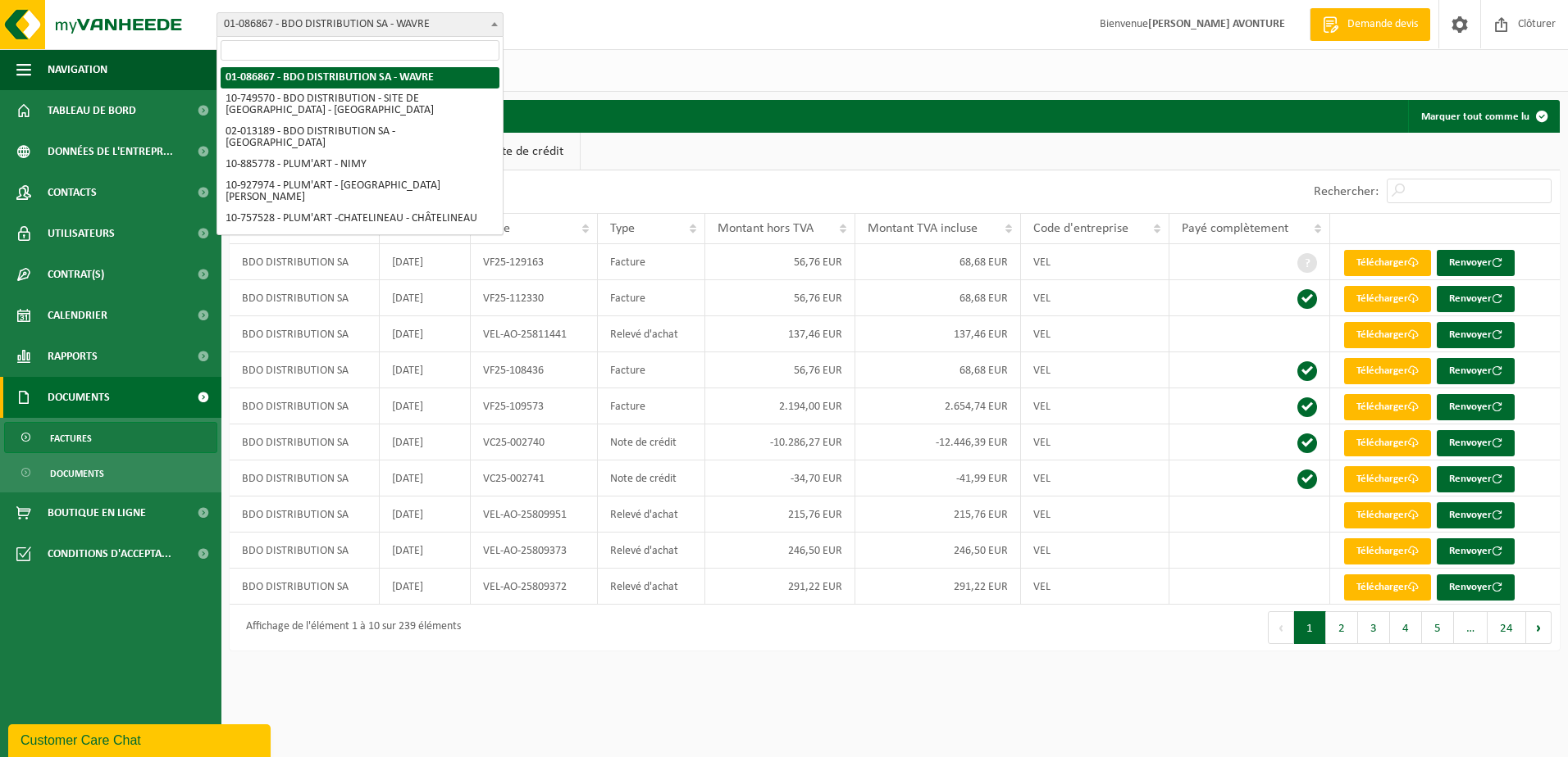
click at [429, 18] on span "01-086867 - BDO DISTRIBUTION SA - WAVRE" at bounding box center [359, 25] width 285 height 23
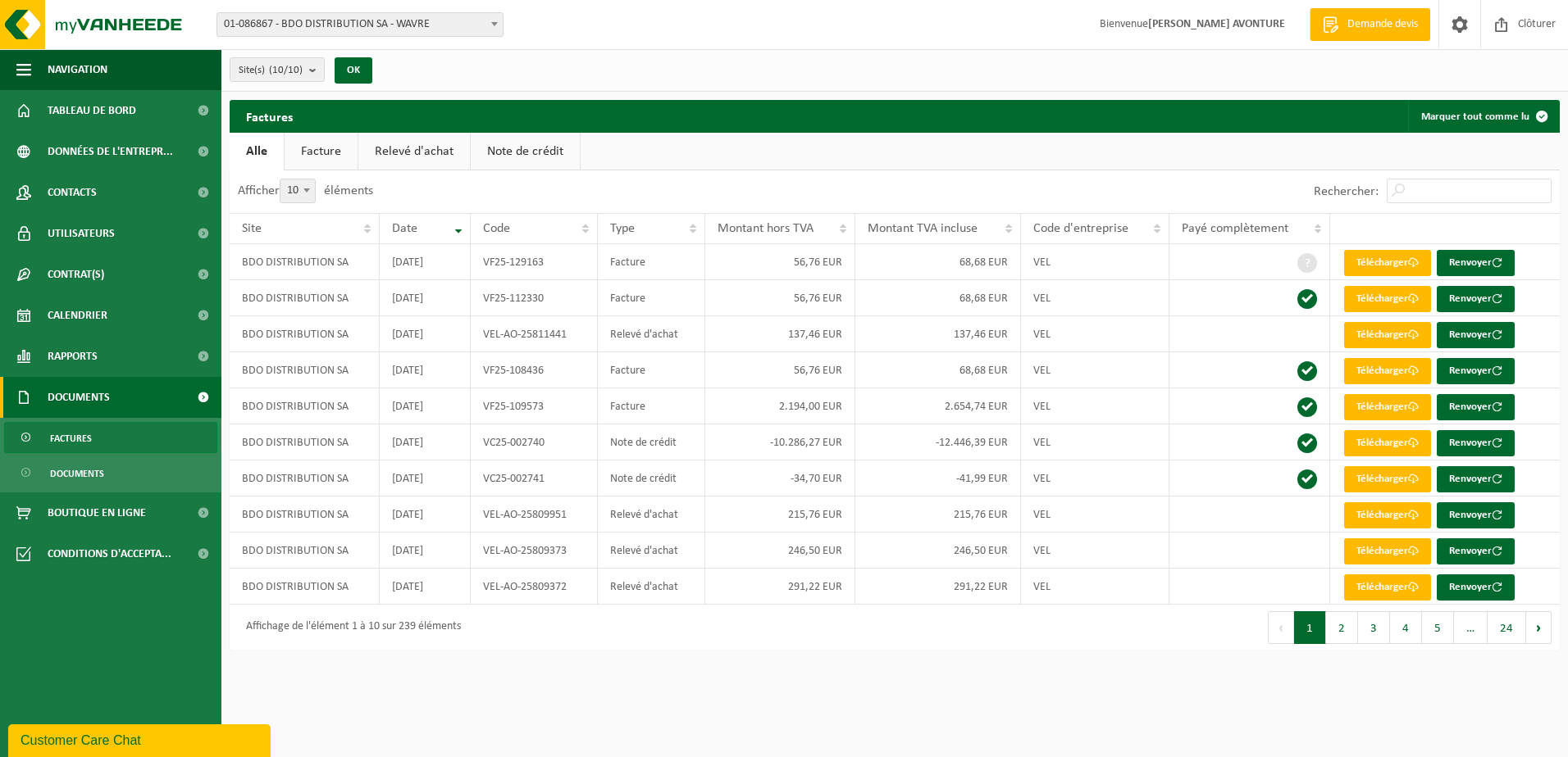
click at [307, 154] on link "Facture" at bounding box center [321, 151] width 73 height 37
